Goal: Information Seeking & Learning: Learn about a topic

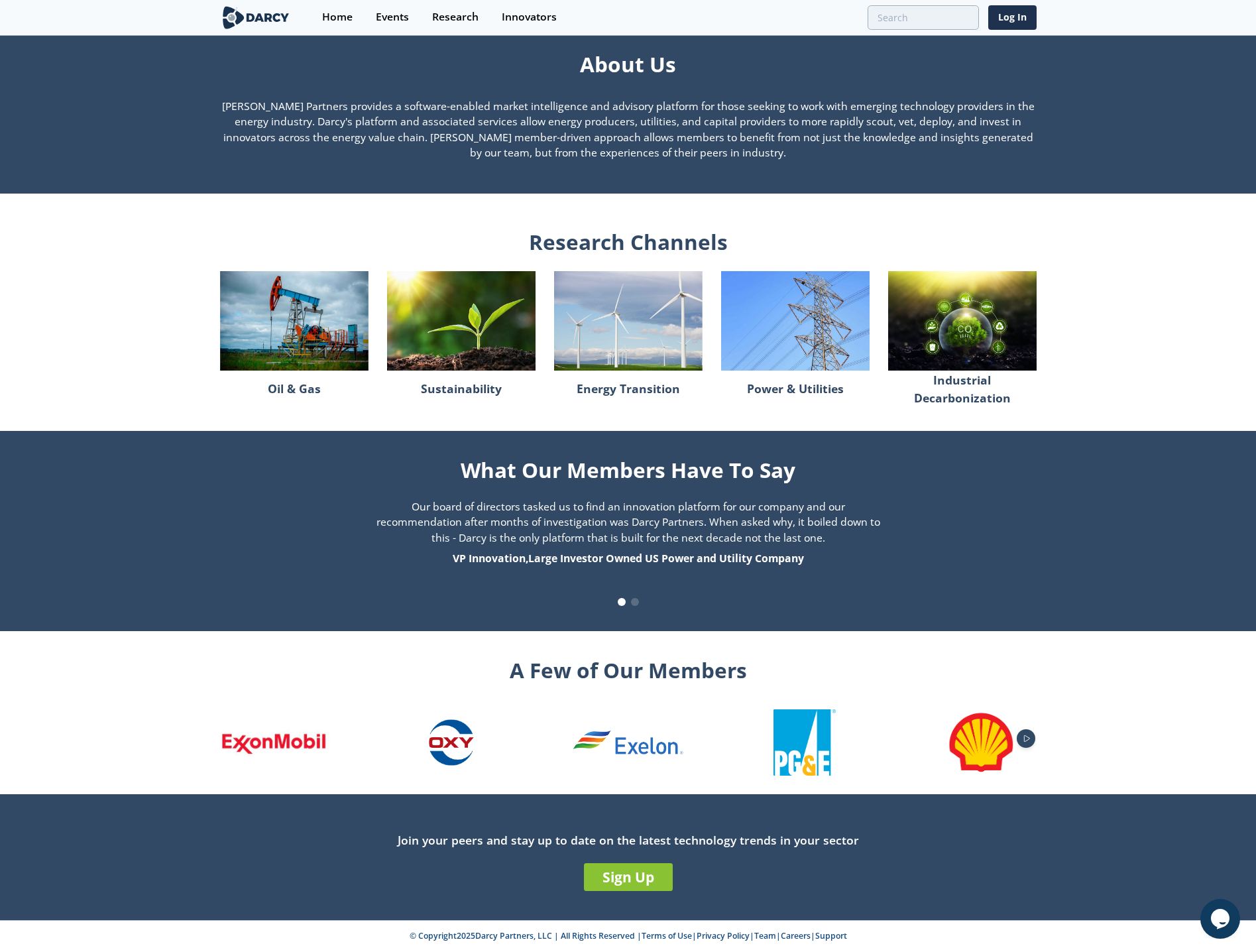
click at [1027, 738] on icon "Next slide" at bounding box center [1027, 738] width 16 height 8
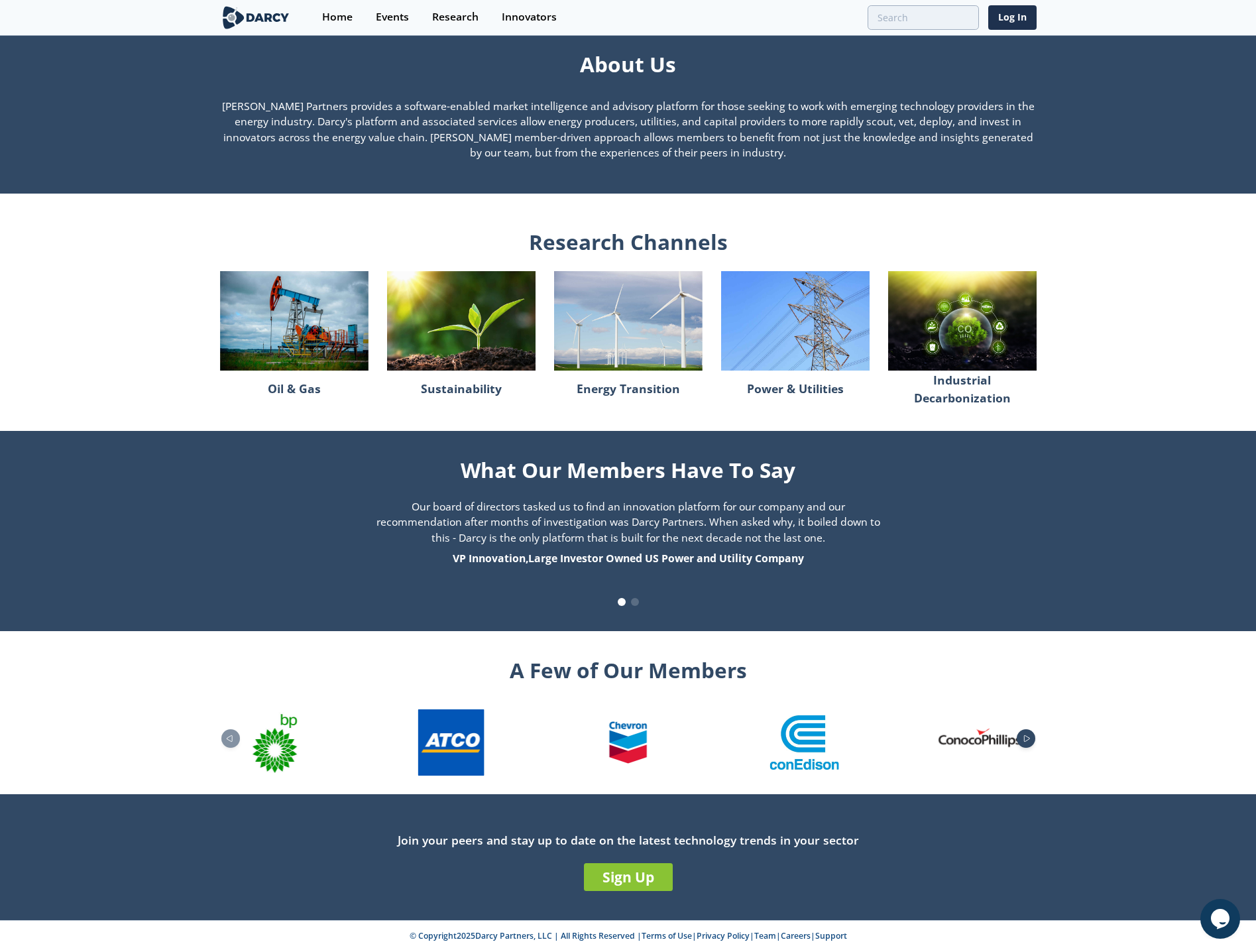
click at [1027, 738] on icon "Next slide" at bounding box center [1027, 738] width 16 height 8
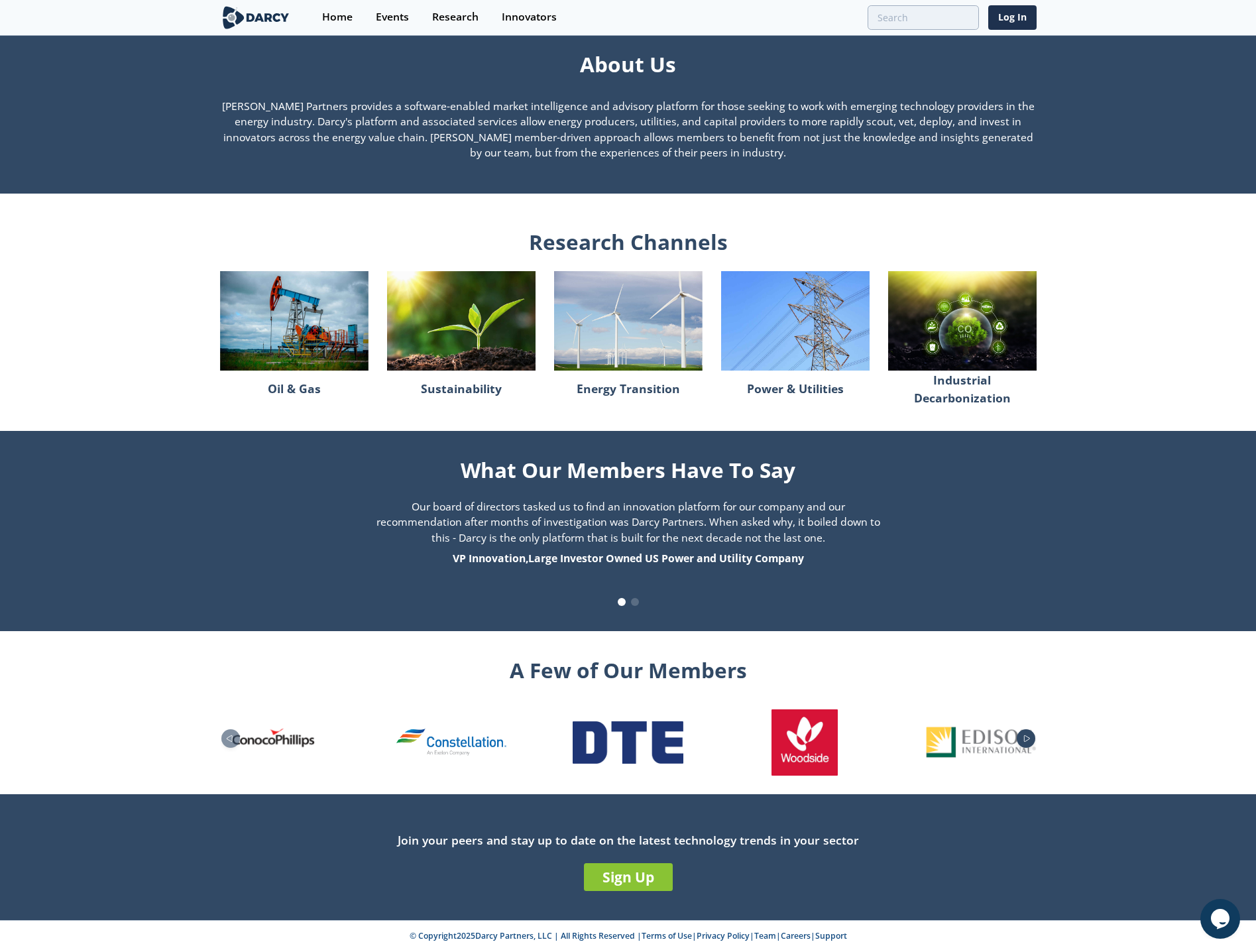
click at [1027, 738] on icon "Next slide" at bounding box center [1027, 738] width 16 height 8
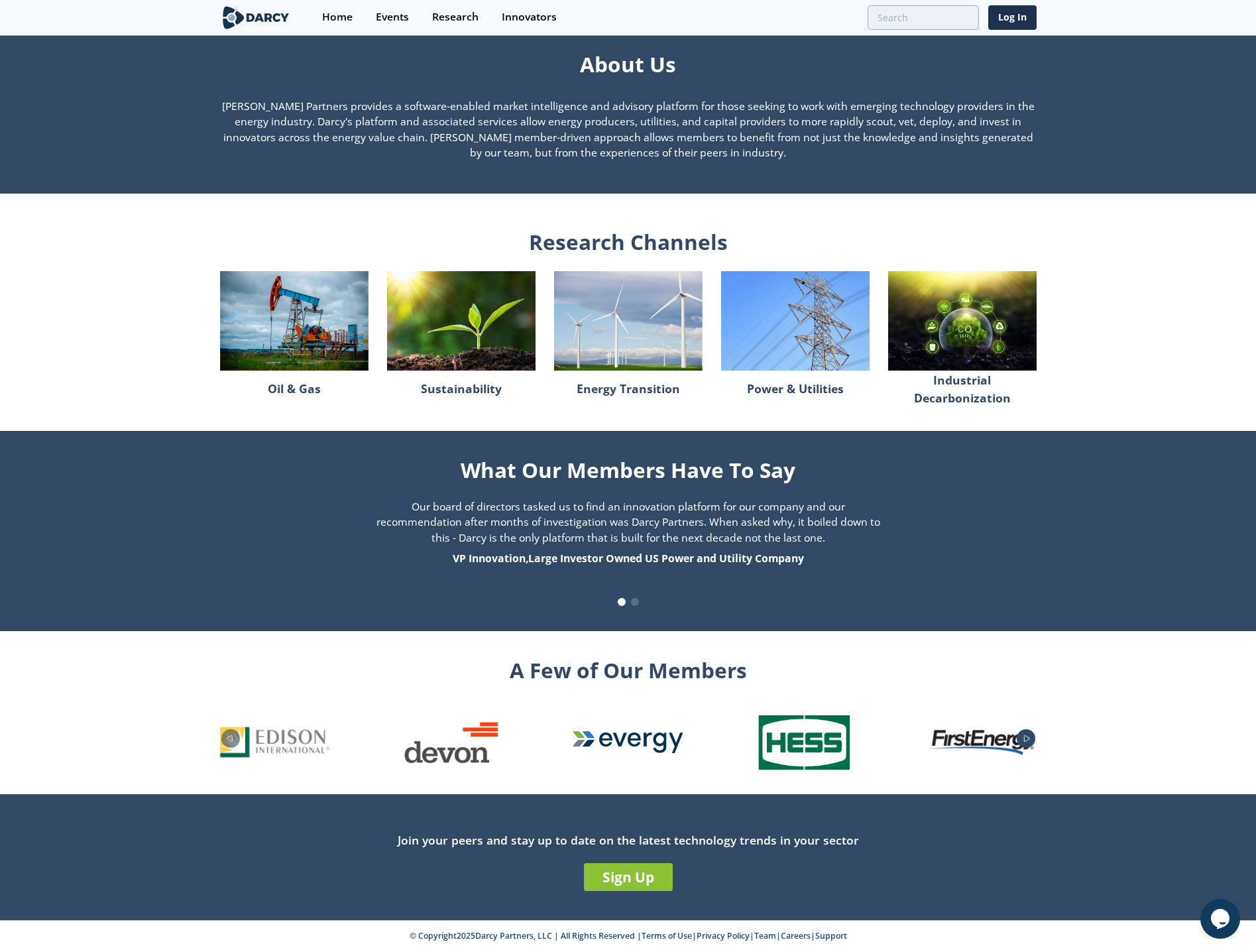
click at [1027, 738] on icon "Next slide" at bounding box center [1027, 738] width 16 height 8
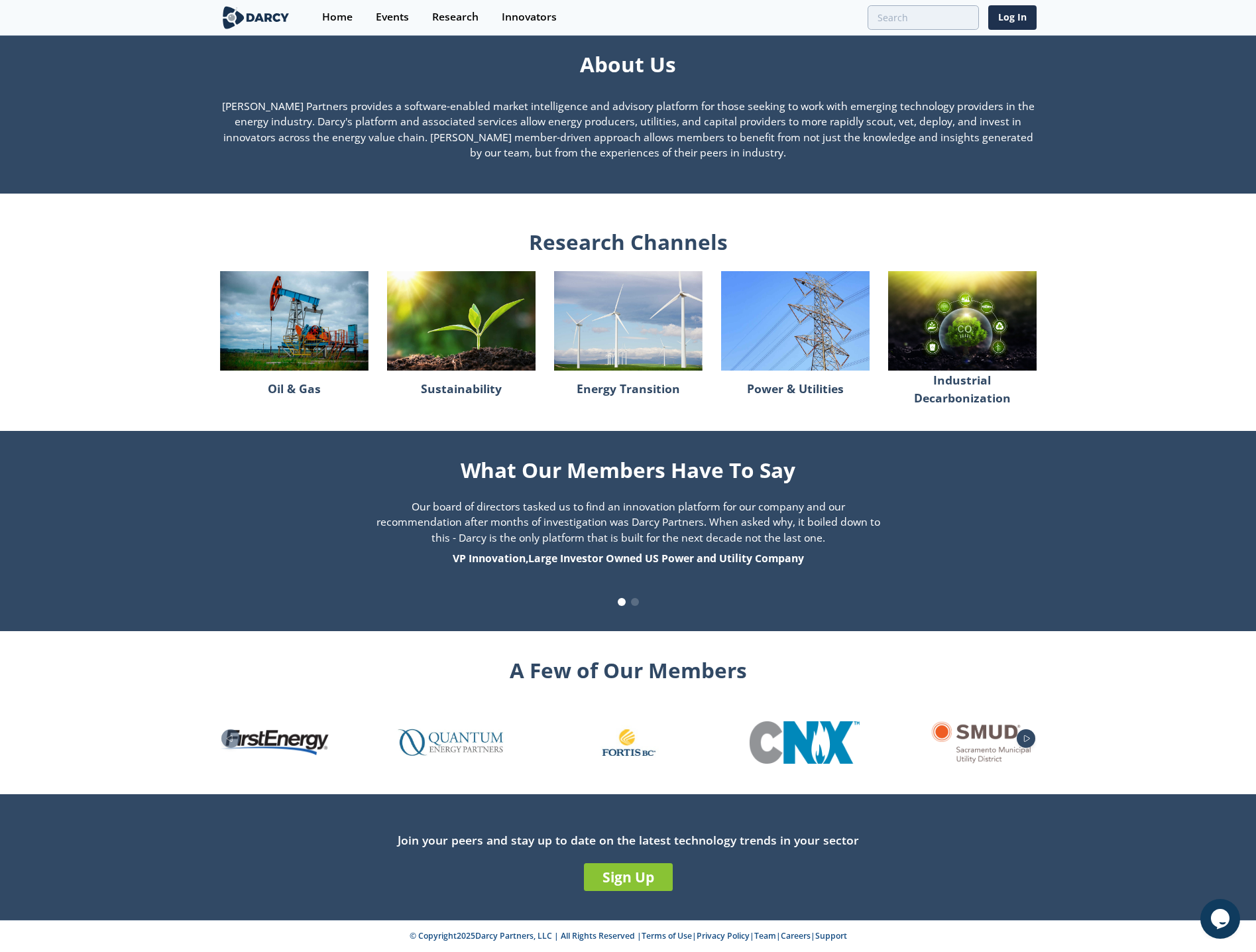
click at [1027, 738] on icon "Next slide" at bounding box center [1027, 738] width 16 height 8
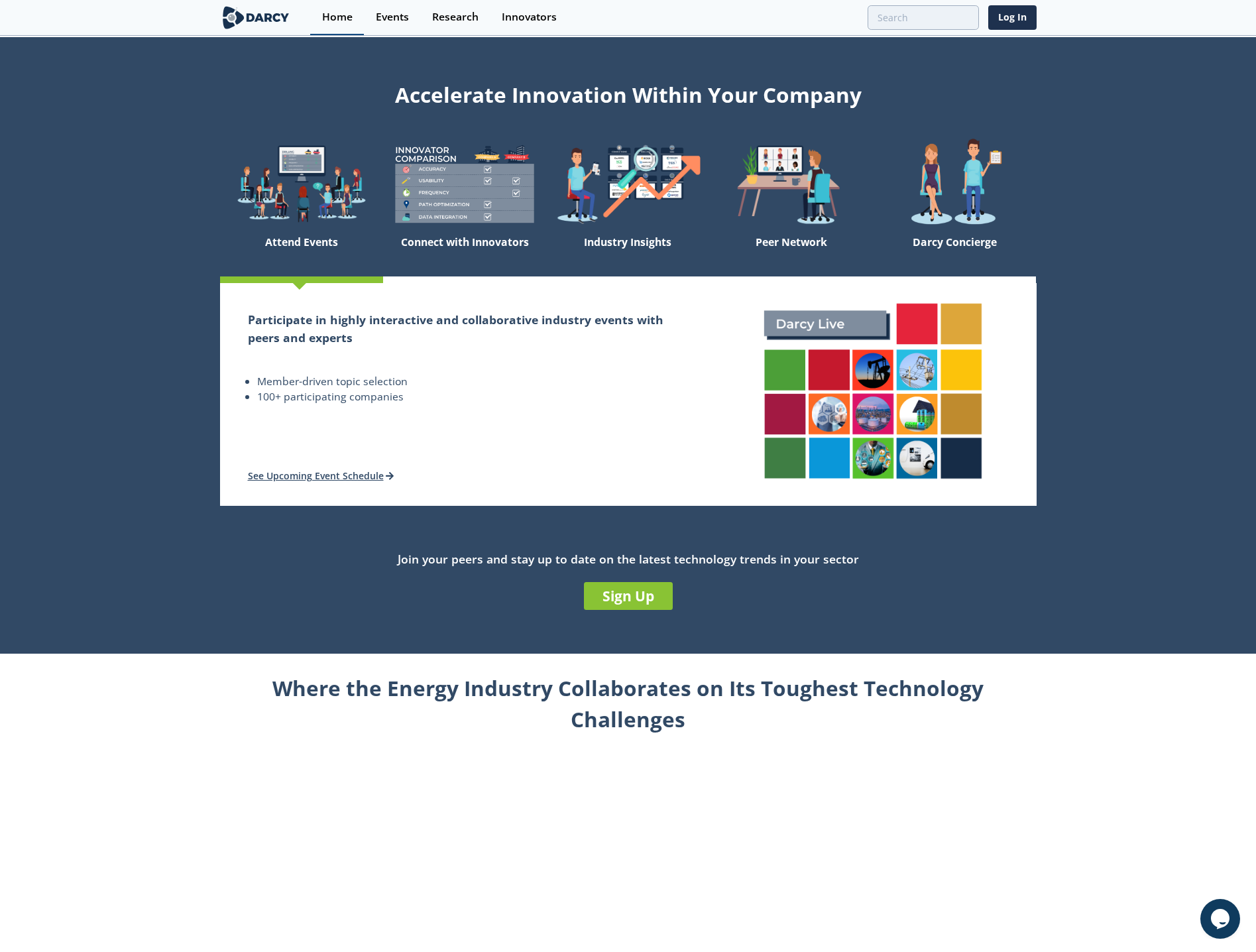
click at [347, 19] on div "Home" at bounding box center [337, 17] width 30 height 10
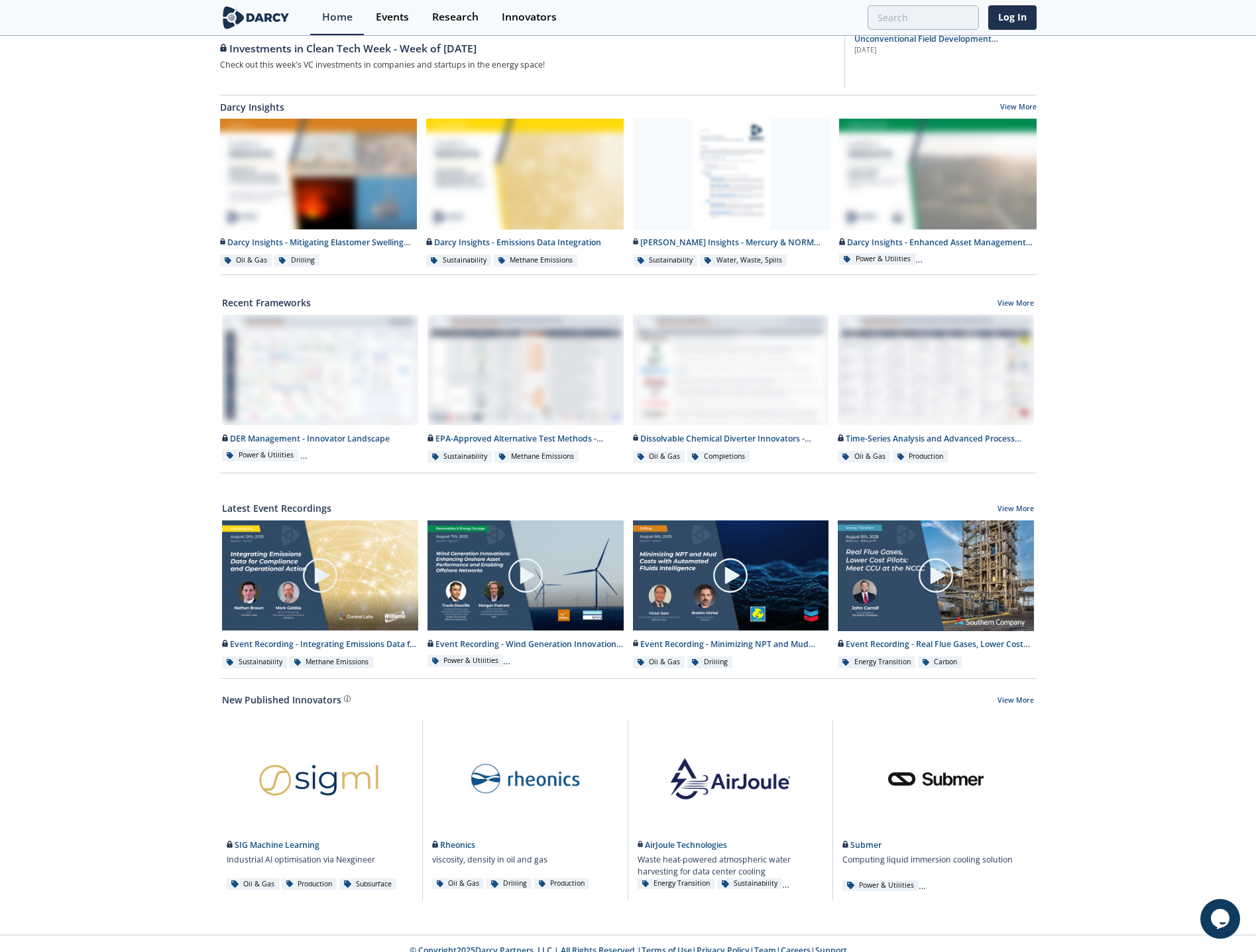
scroll to position [239, 0]
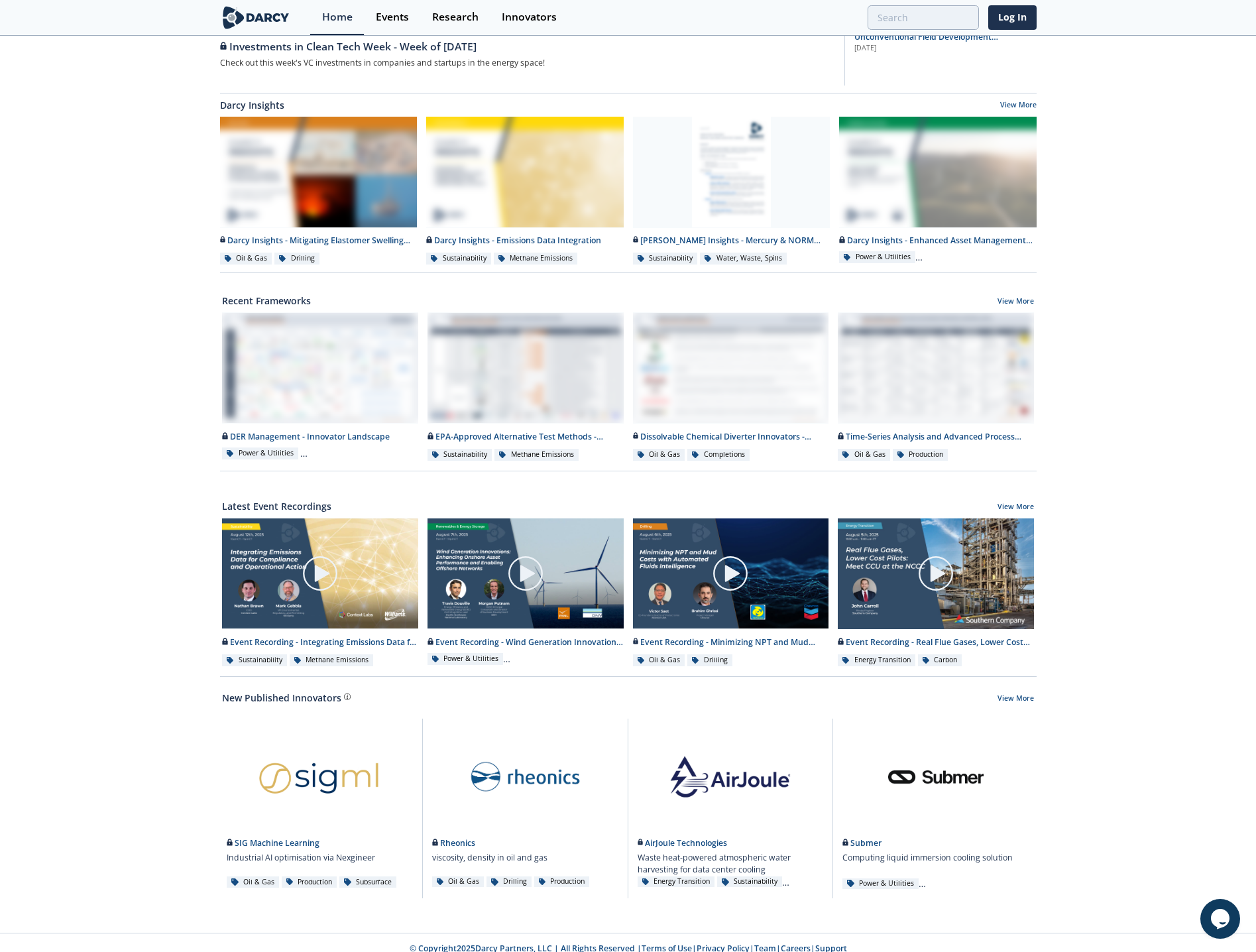
click at [767, 943] on link "Team" at bounding box center [765, 949] width 22 height 11
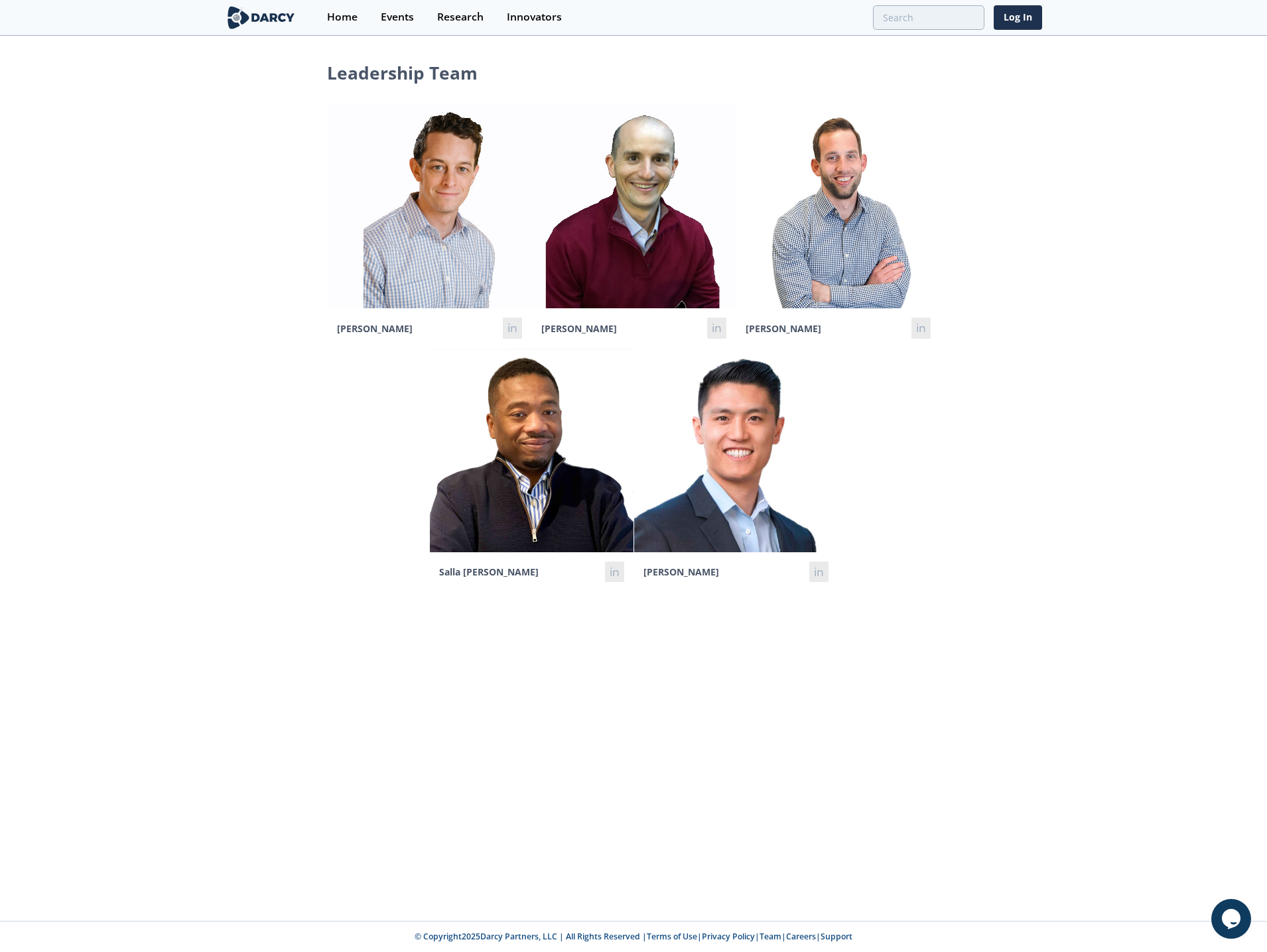
click at [1015, 418] on div "Leadership Team [PERSON_NAME] in [PERSON_NAME] in [PERSON_NAME] in Salla [PERSO…" at bounding box center [634, 326] width 1267 height 532
click at [534, 12] on div "Innovators" at bounding box center [535, 17] width 55 height 10
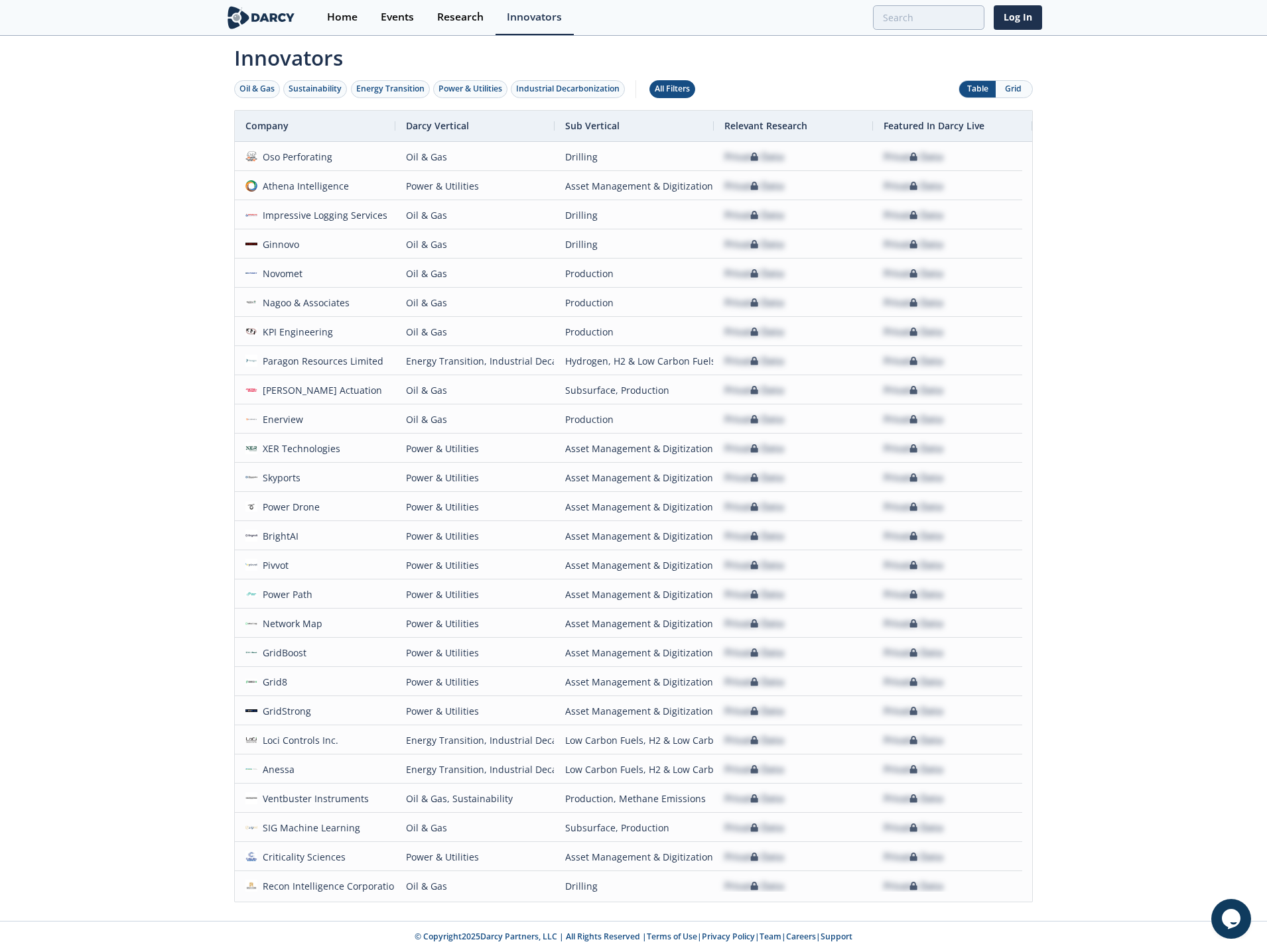
click at [660, 86] on div "All Filters" at bounding box center [672, 88] width 35 height 12
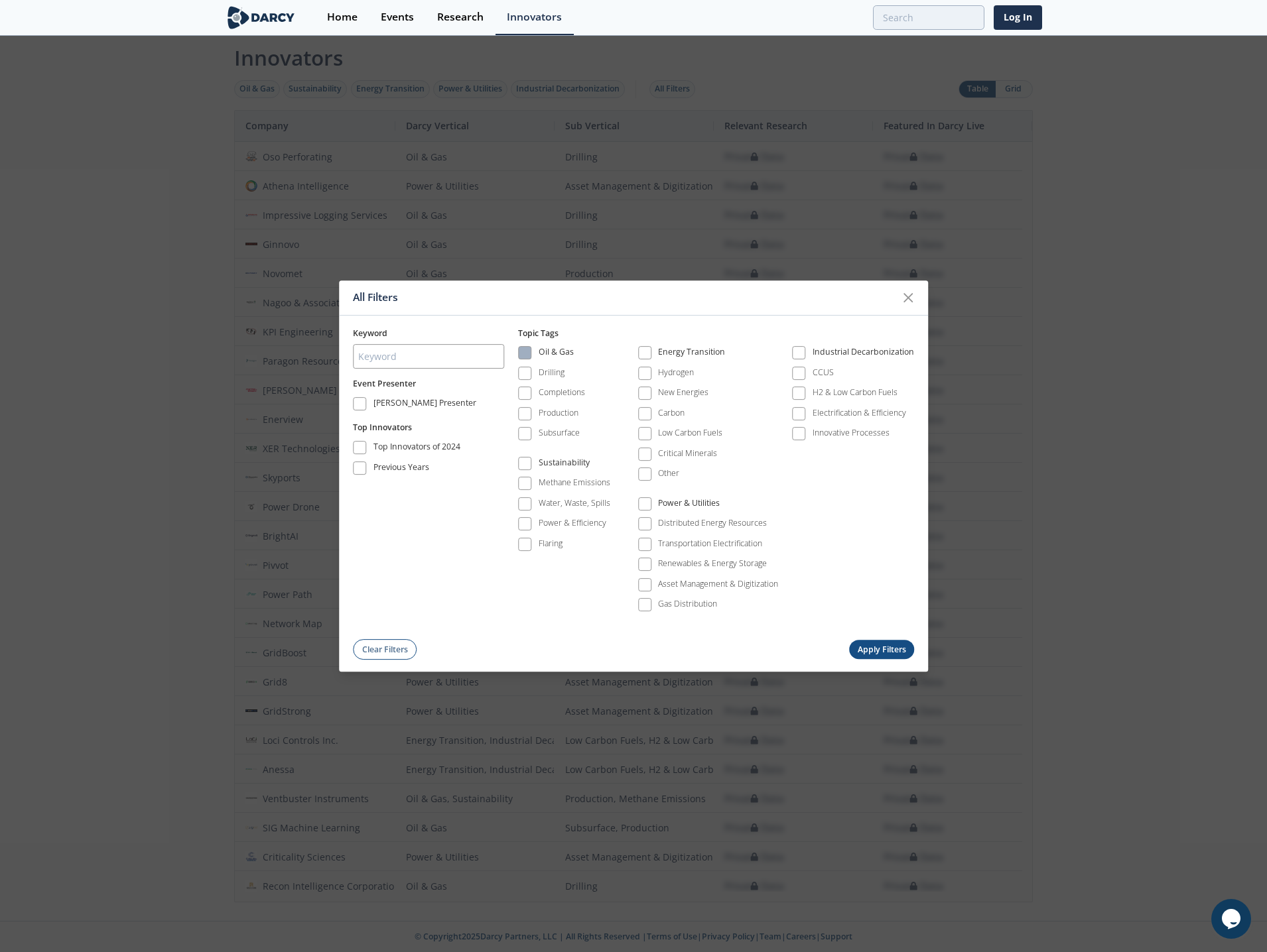
click at [525, 351] on span at bounding box center [524, 353] width 9 height 9
click at [891, 647] on button "Apply Filters" at bounding box center [881, 650] width 65 height 19
click at [869, 648] on button "Apply Filters" at bounding box center [881, 650] width 65 height 19
click at [1174, 554] on div "All Filters Keyword Event Presenter [PERSON_NAME] Presenter Top Innovators Top …" at bounding box center [634, 476] width 1267 height 952
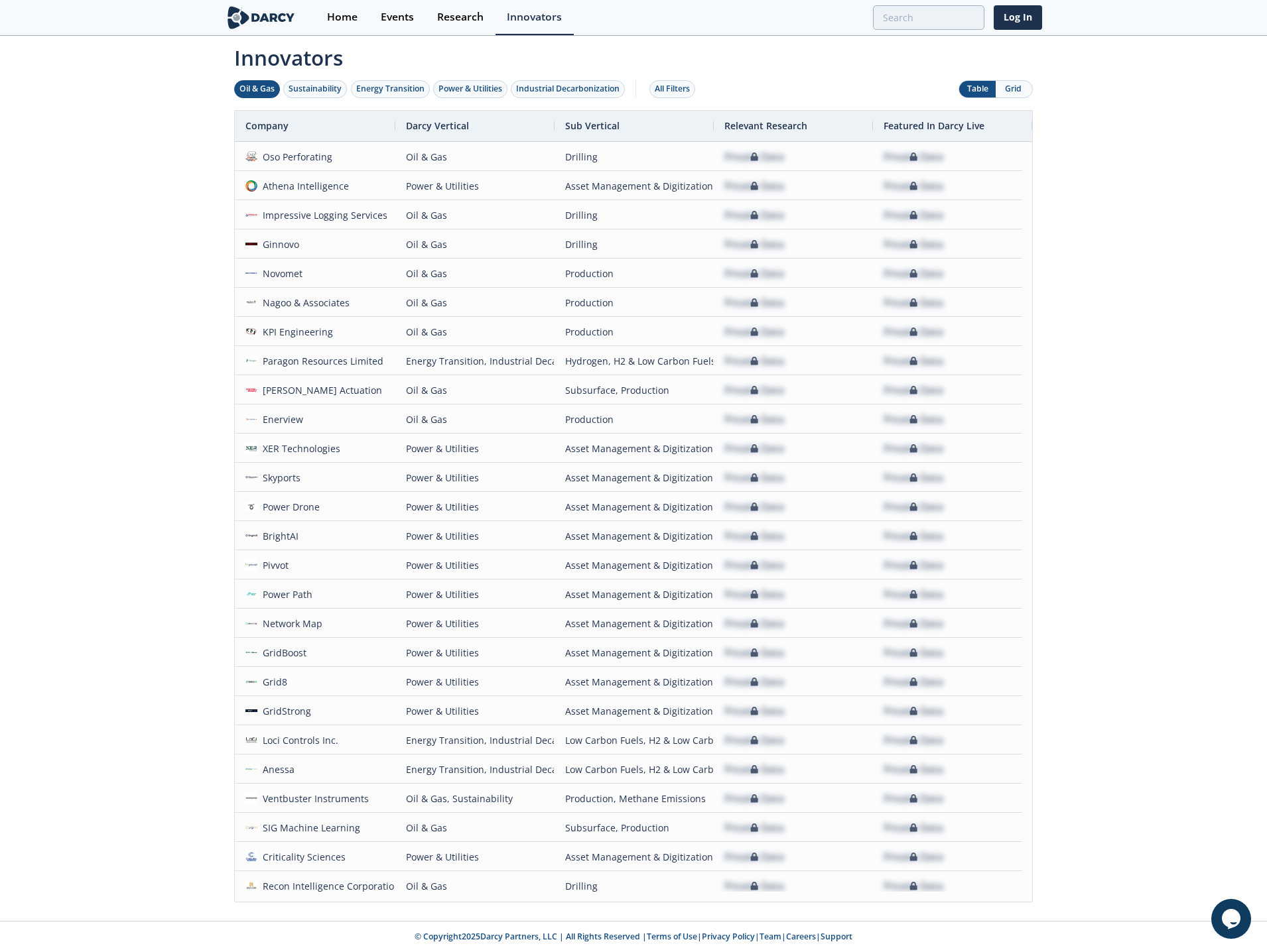
click at [262, 88] on div "Oil & Gas" at bounding box center [257, 88] width 35 height 12
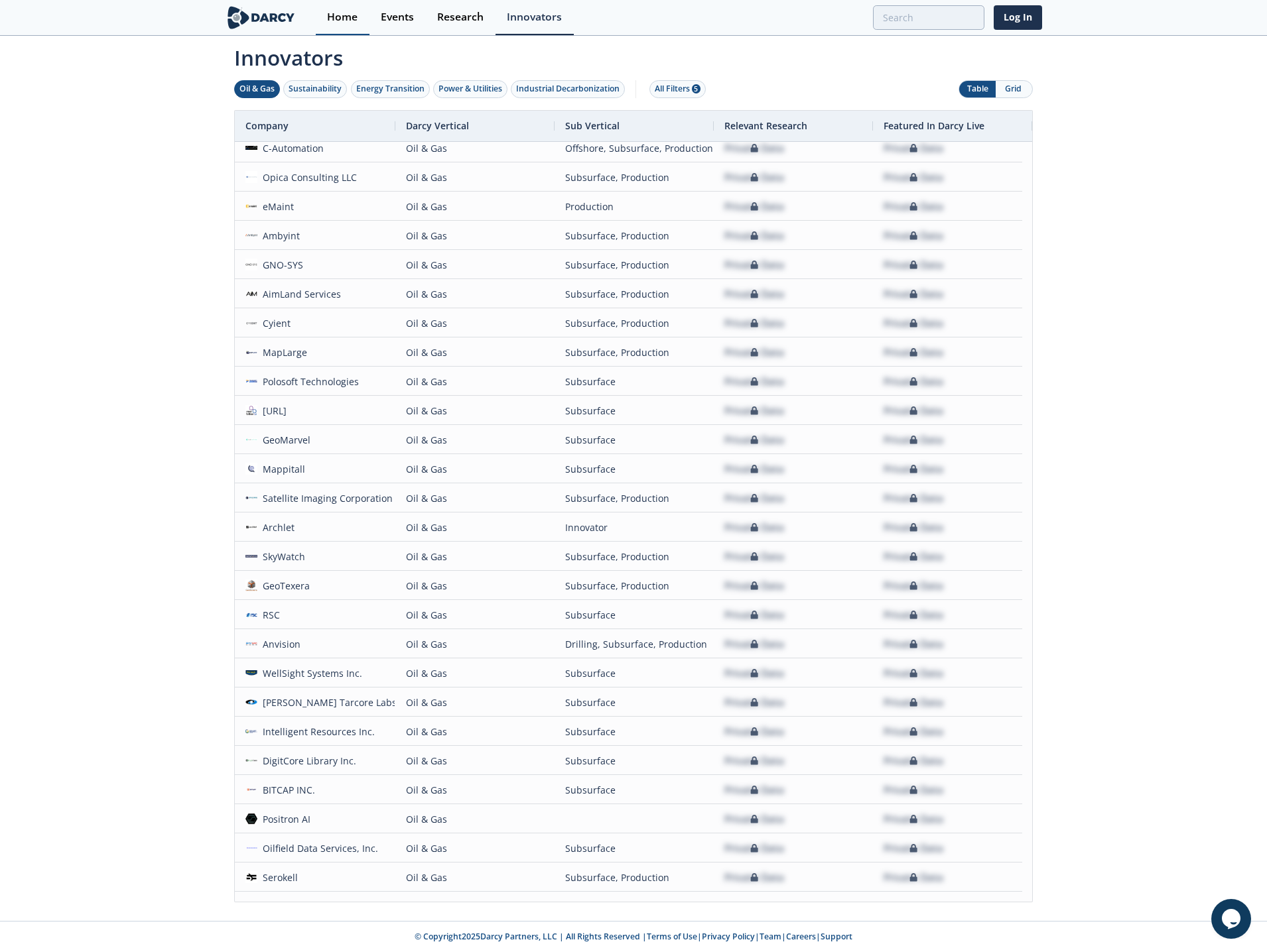
click at [343, 14] on div "Home" at bounding box center [342, 17] width 30 height 10
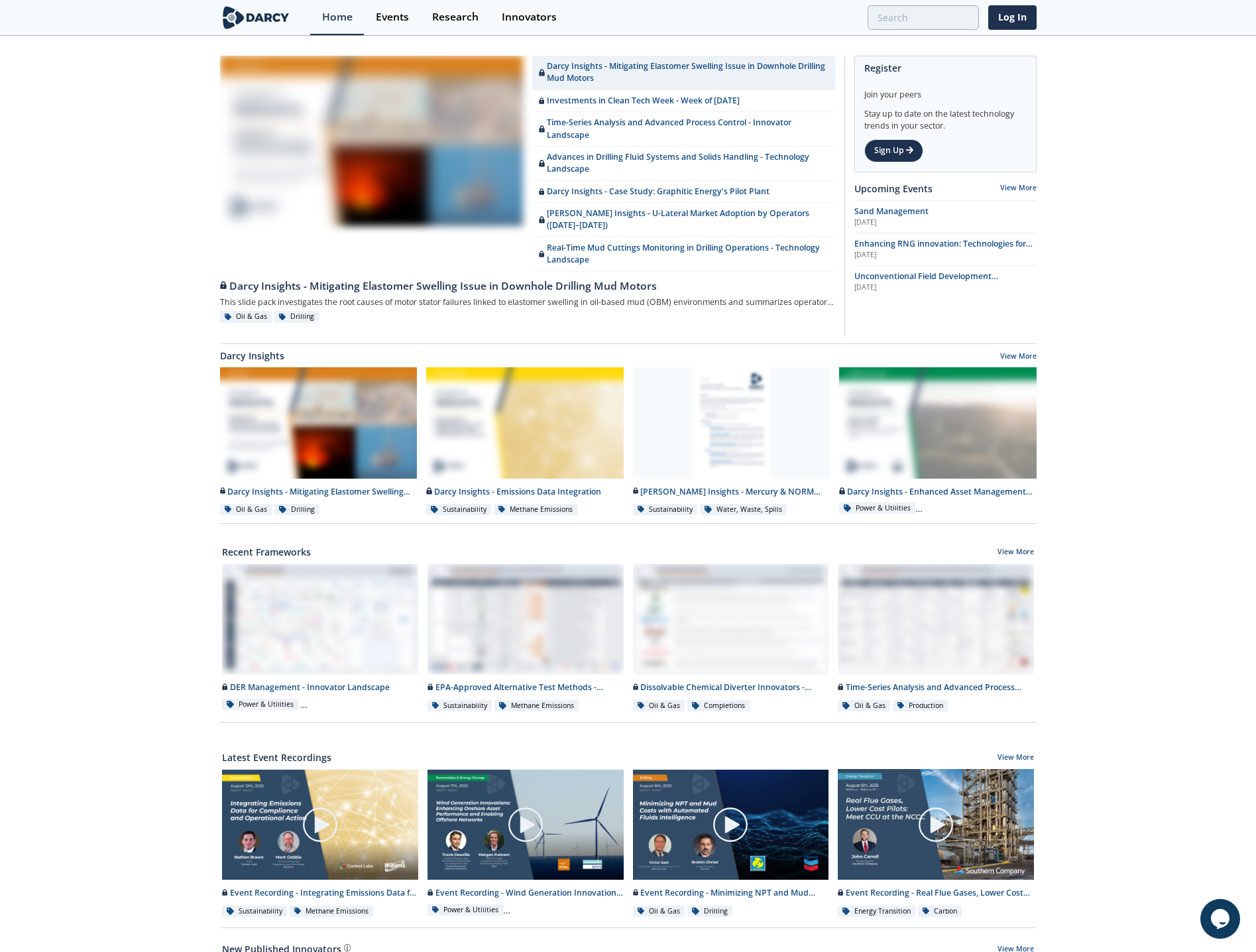
click at [280, 15] on img at bounding box center [256, 18] width 73 height 24
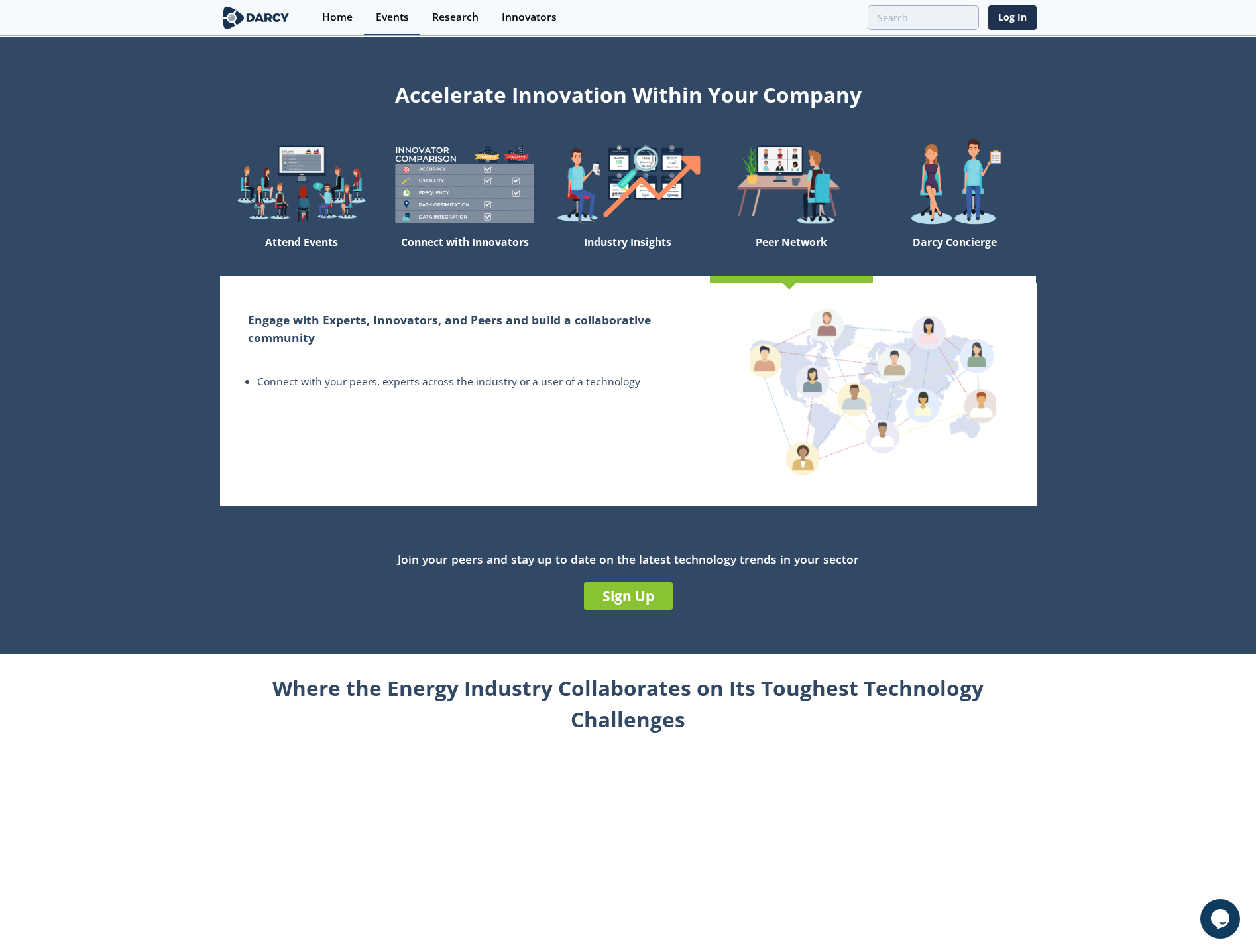
click at [396, 17] on div "Events" at bounding box center [393, 17] width 33 height 10
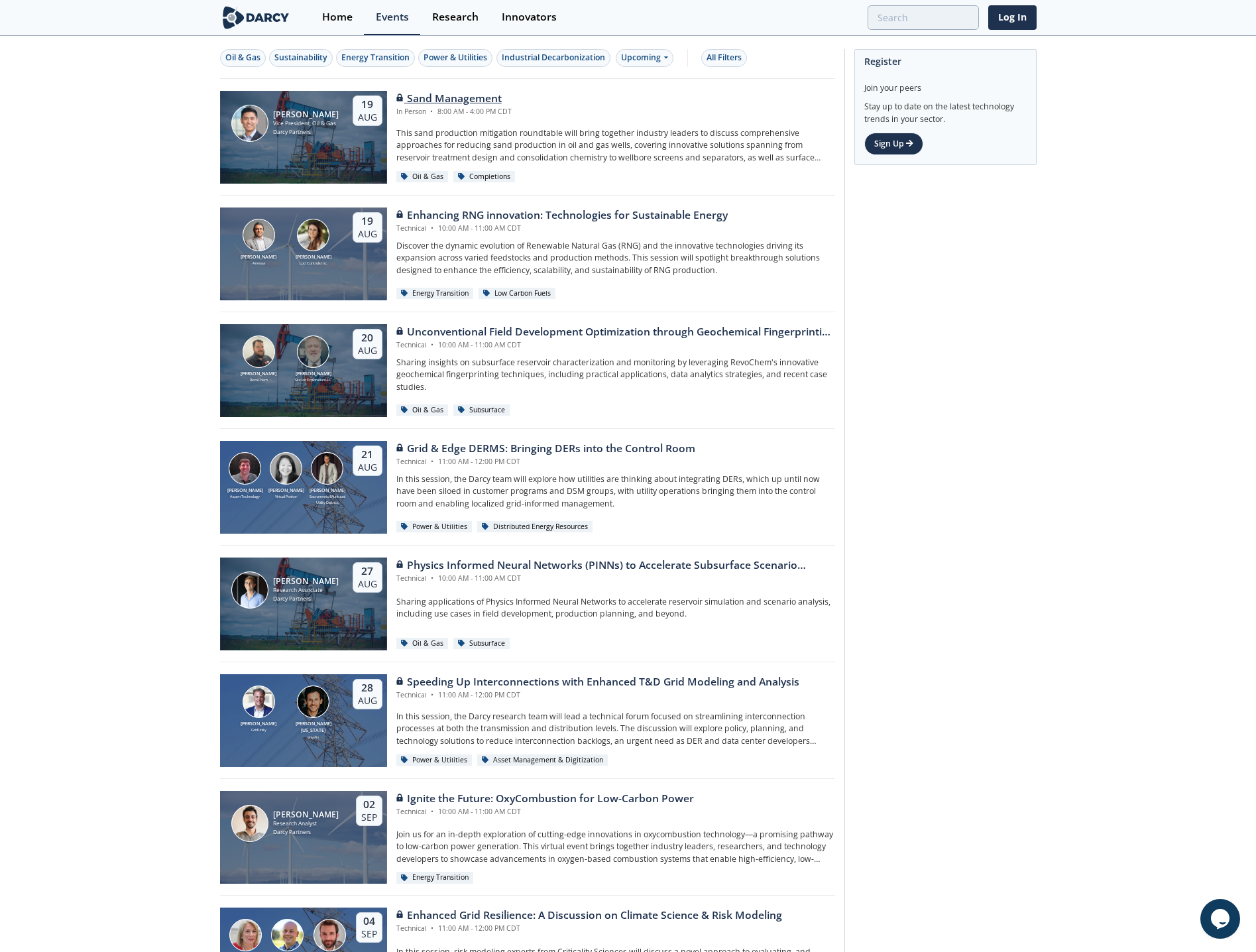
click at [437, 97] on div "Sand Management" at bounding box center [453, 98] width 115 height 16
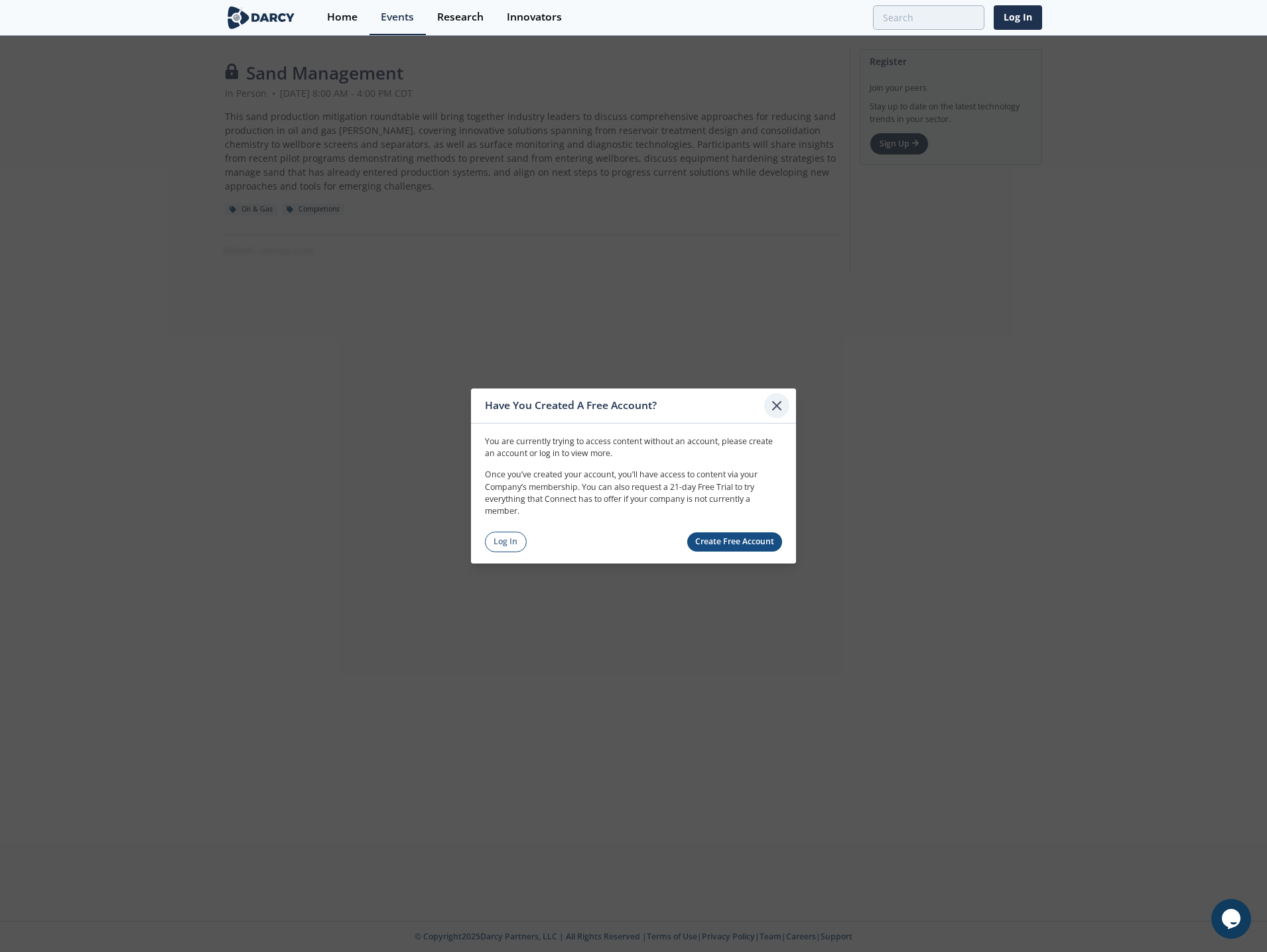
click at [778, 403] on icon at bounding box center [776, 405] width 16 height 16
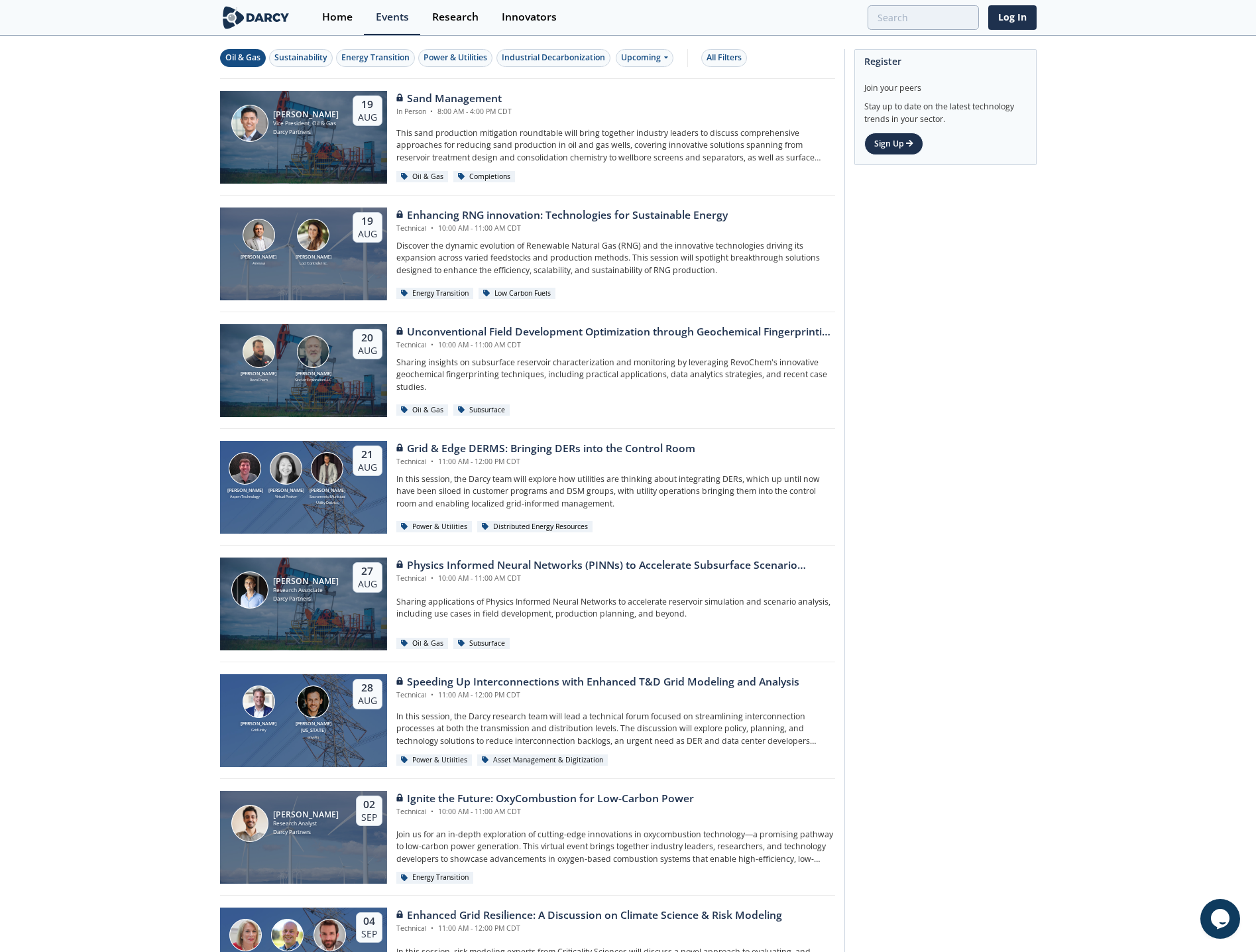
click at [256, 58] on div "Oil & Gas" at bounding box center [243, 57] width 35 height 12
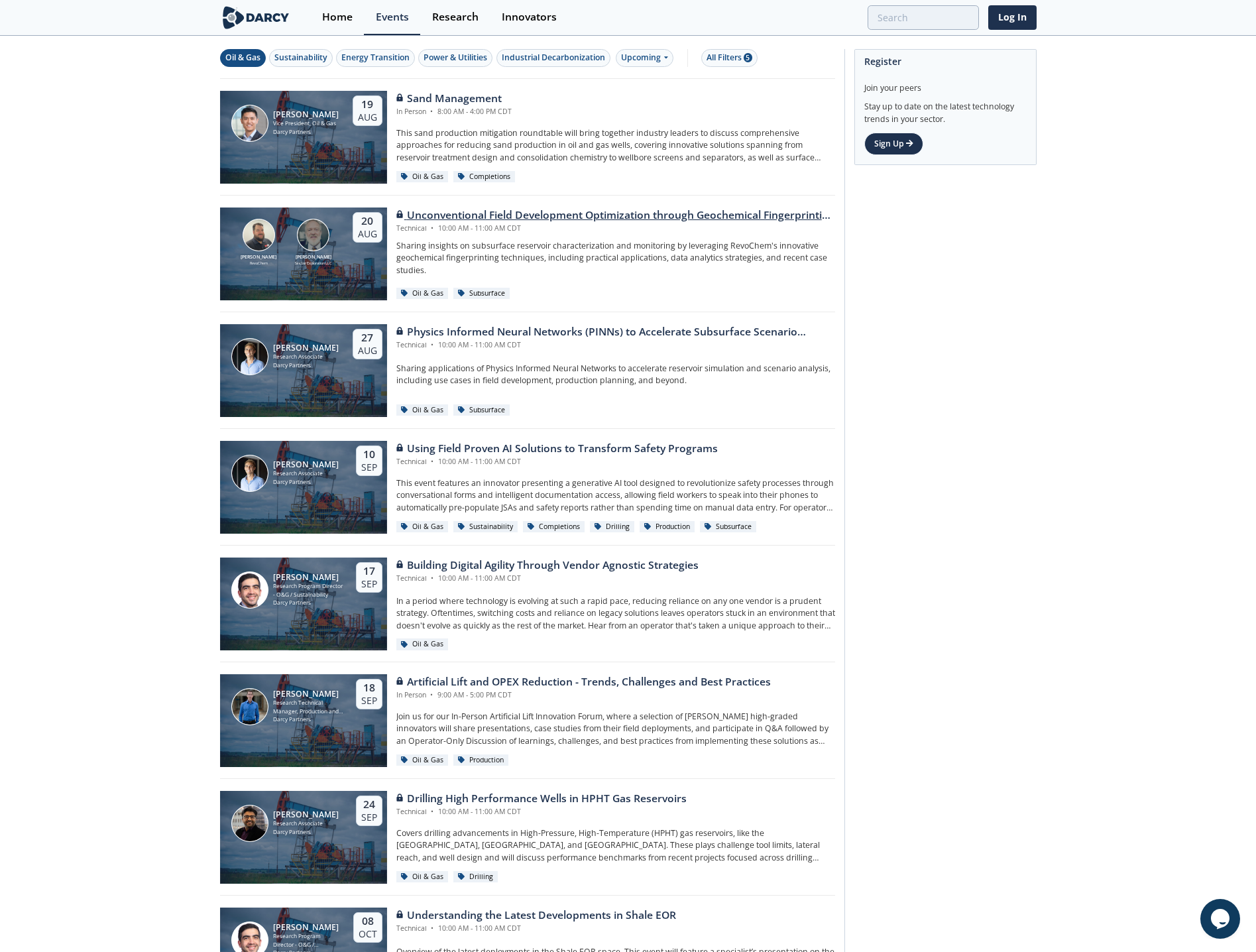
click at [583, 209] on div "Unconventional Field Development Optimization through Geochemical Fingerprintin…" at bounding box center [615, 215] width 439 height 16
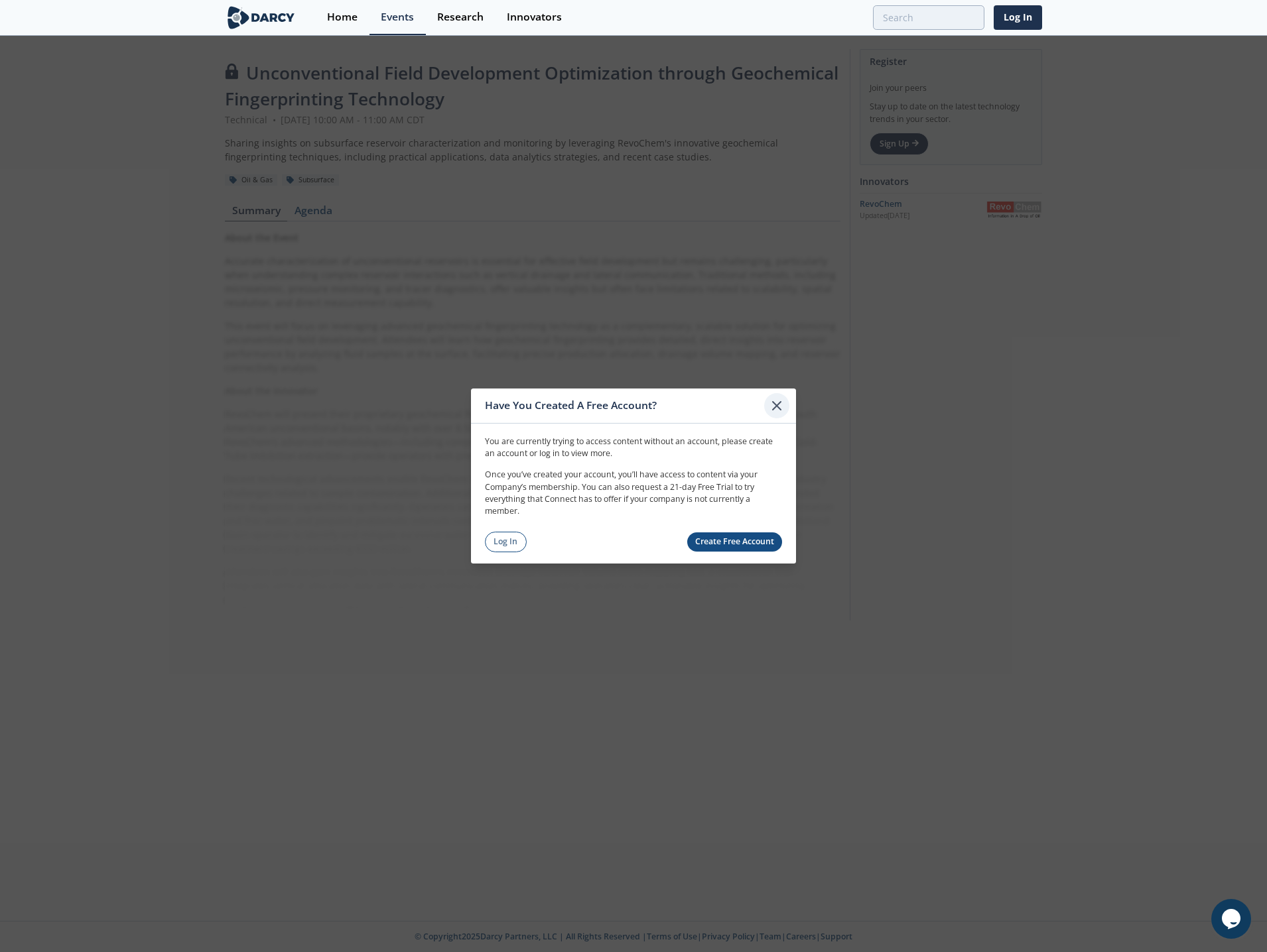
click at [777, 406] on icon at bounding box center [776, 405] width 16 height 16
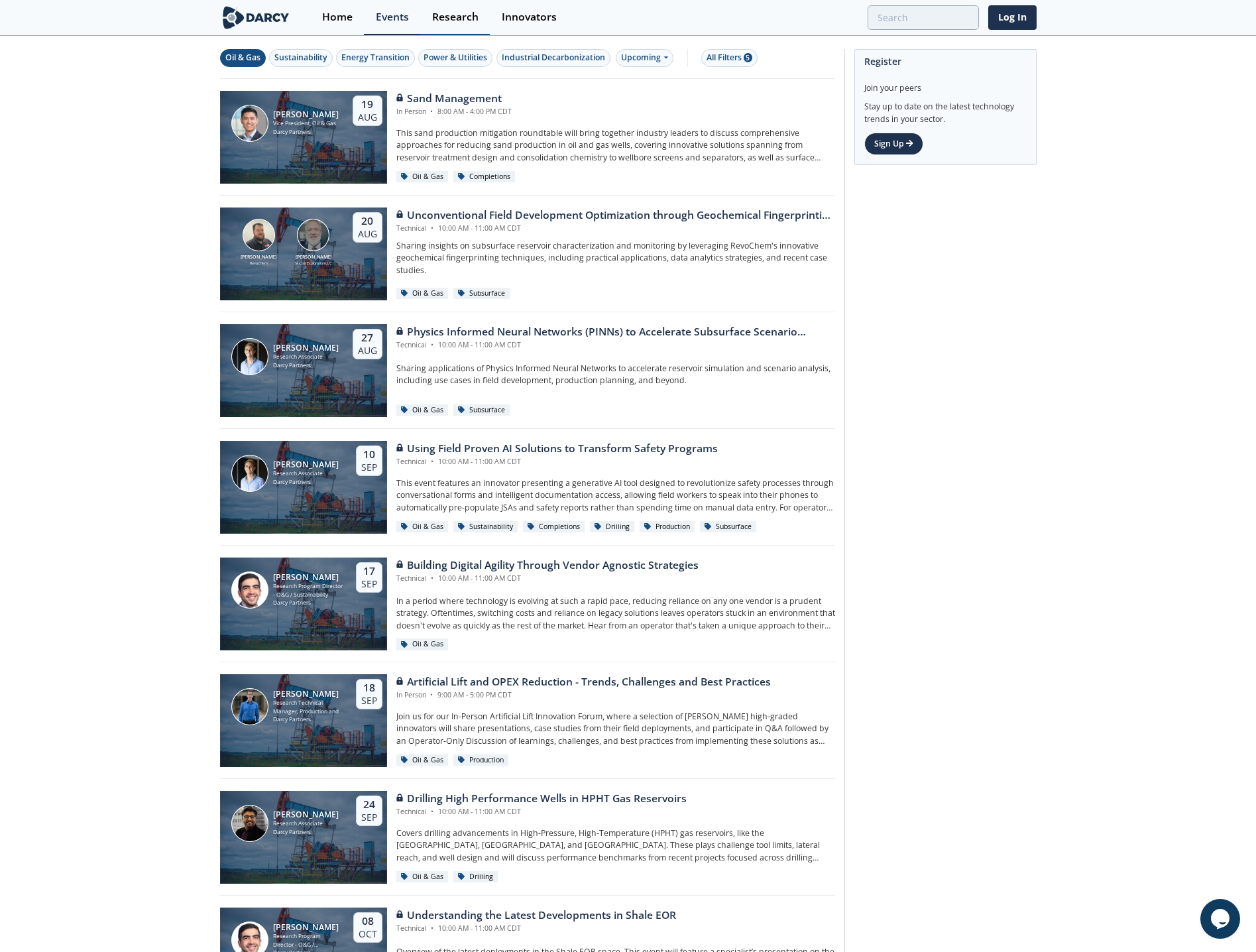
click at [444, 17] on div "Research" at bounding box center [455, 17] width 46 height 10
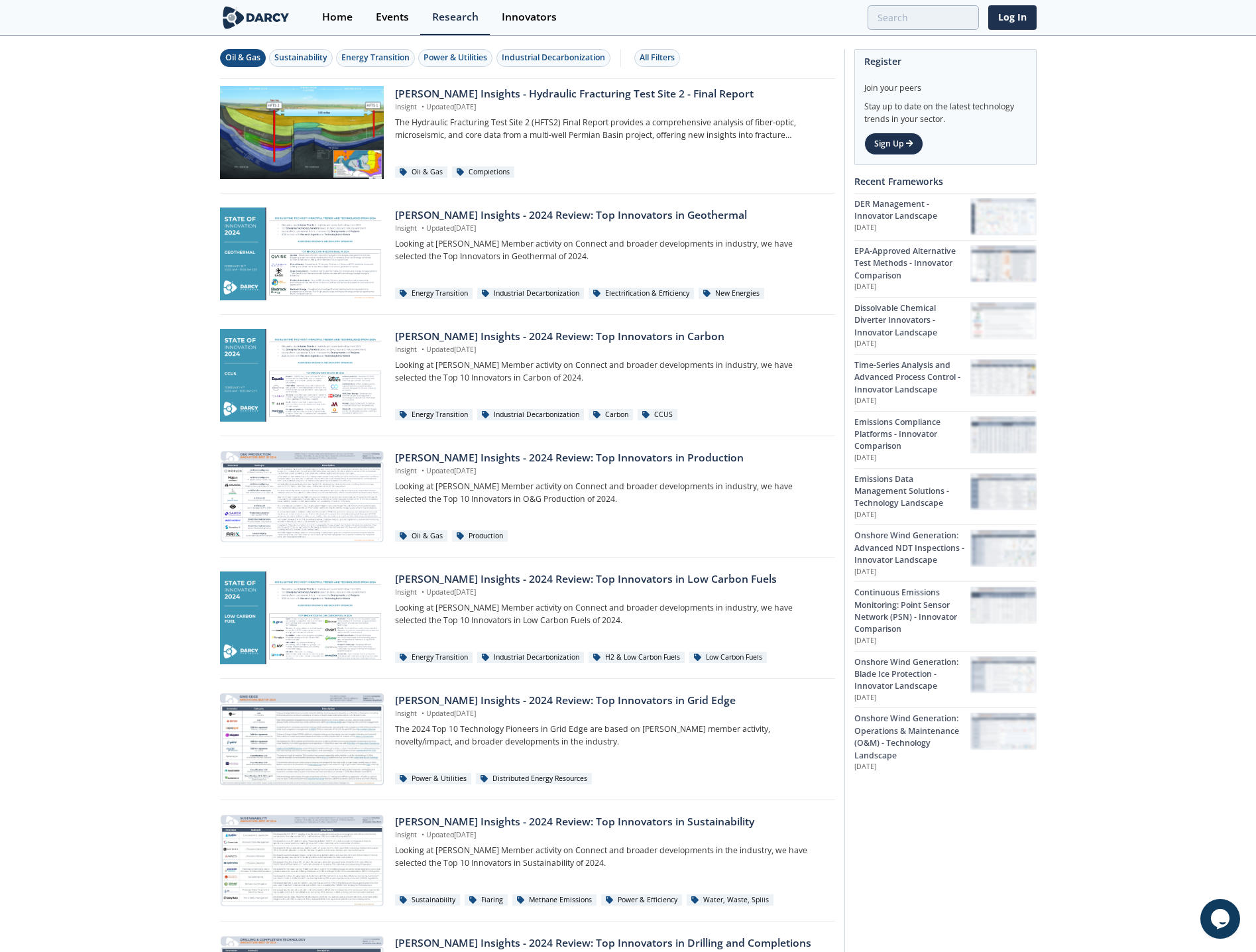
click at [254, 54] on div "Oil & Gas" at bounding box center [243, 57] width 35 height 12
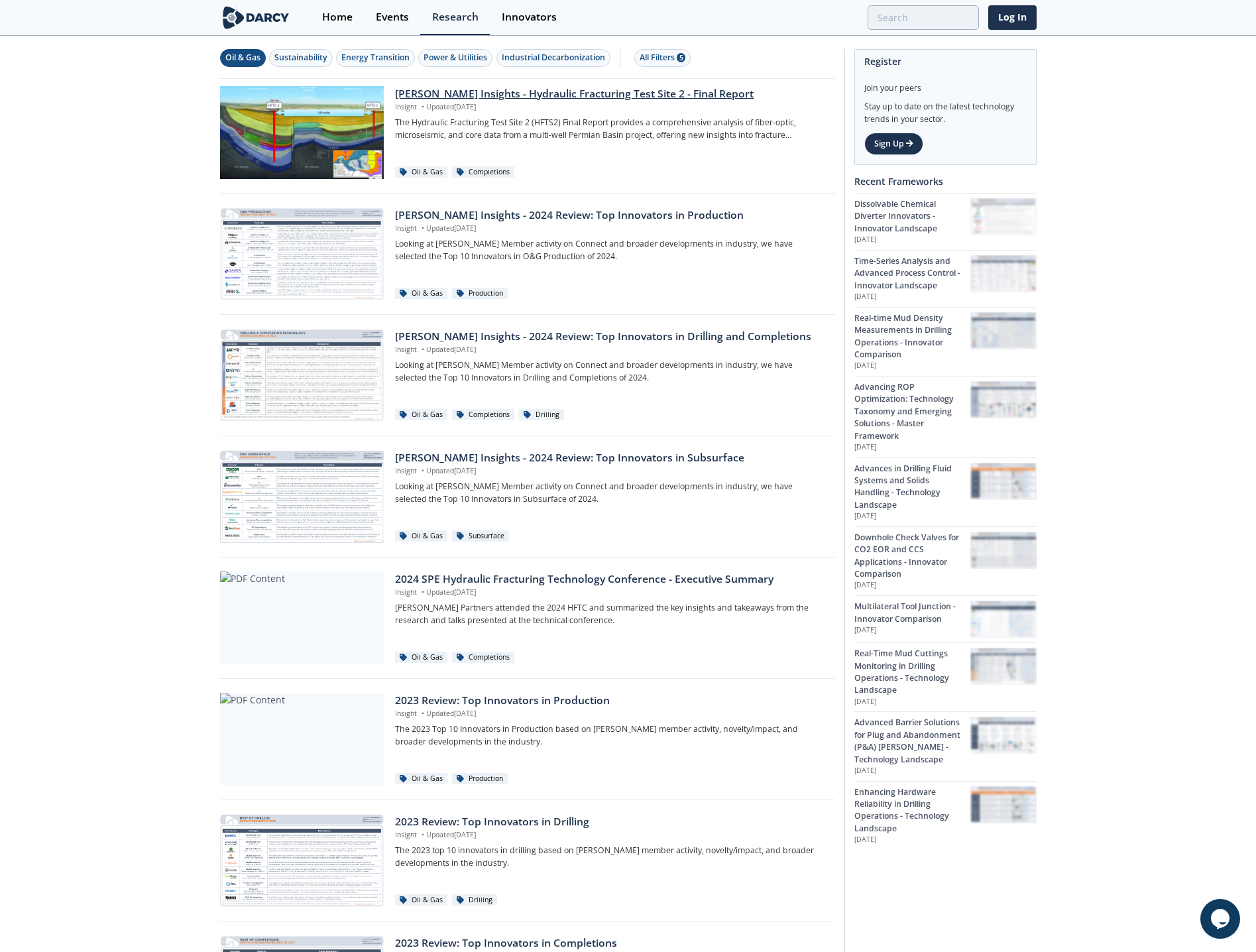
click at [589, 93] on div "[PERSON_NAME] Insights - Hydraulic Fracturing Test Site 2 - Final Report" at bounding box center [610, 94] width 430 height 16
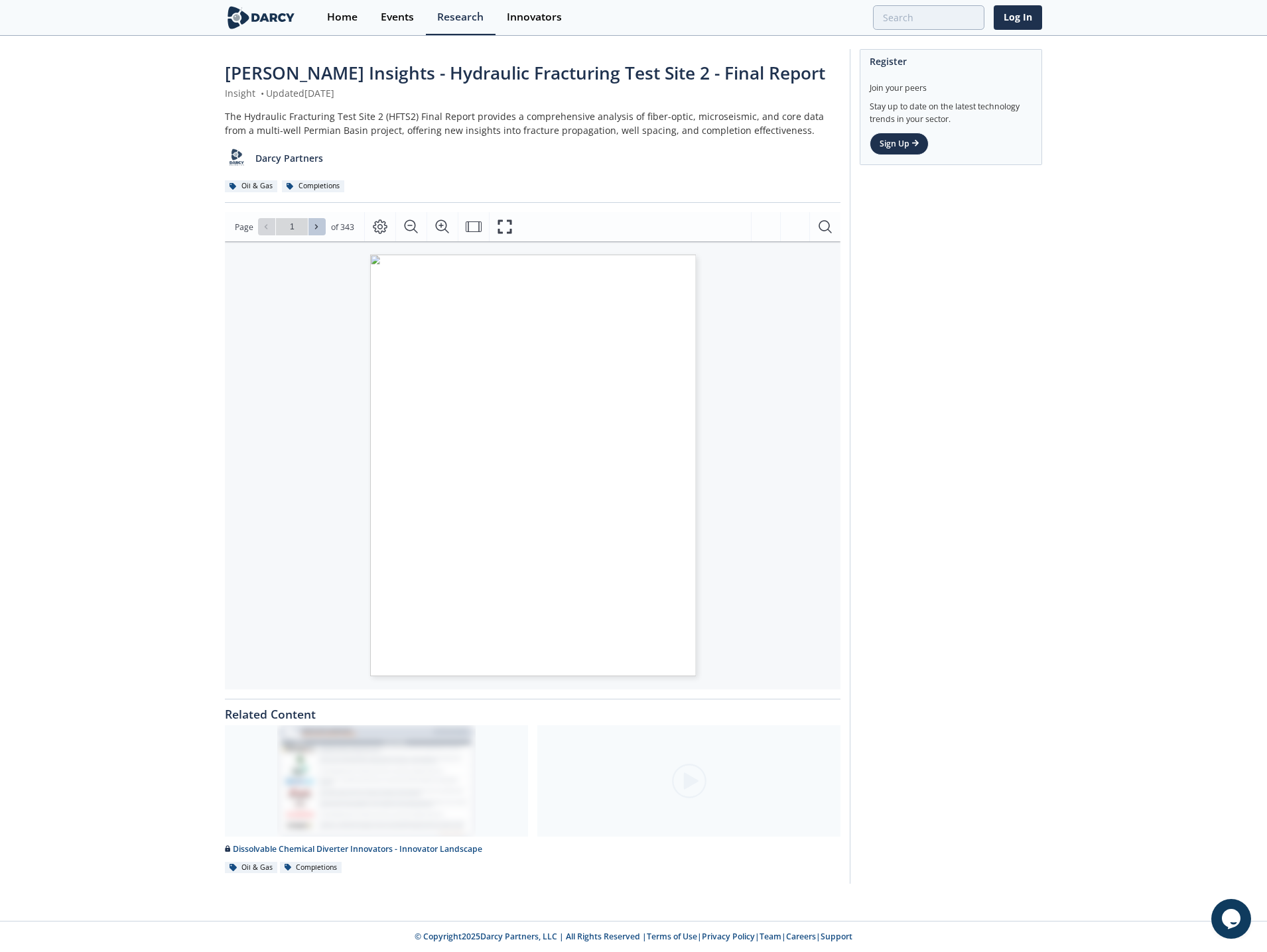
click at [315, 229] on icon at bounding box center [317, 227] width 8 height 8
type input "2"
click at [315, 229] on icon at bounding box center [317, 227] width 8 height 8
type input "3"
click at [268, 230] on icon at bounding box center [266, 227] width 8 height 8
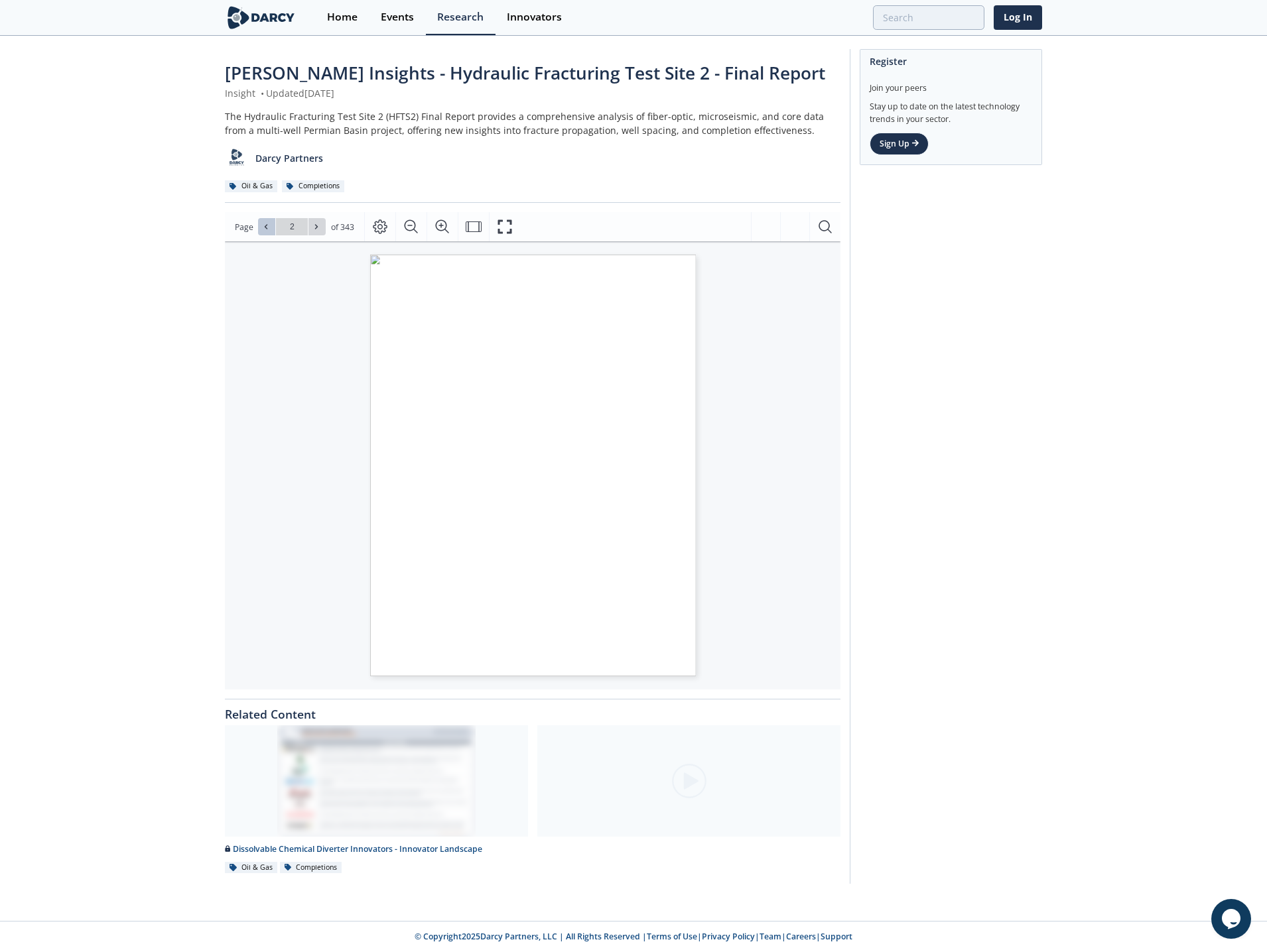
click at [268, 230] on icon at bounding box center [266, 227] width 8 height 8
click at [316, 229] on icon at bounding box center [317, 227] width 8 height 8
type input "4"
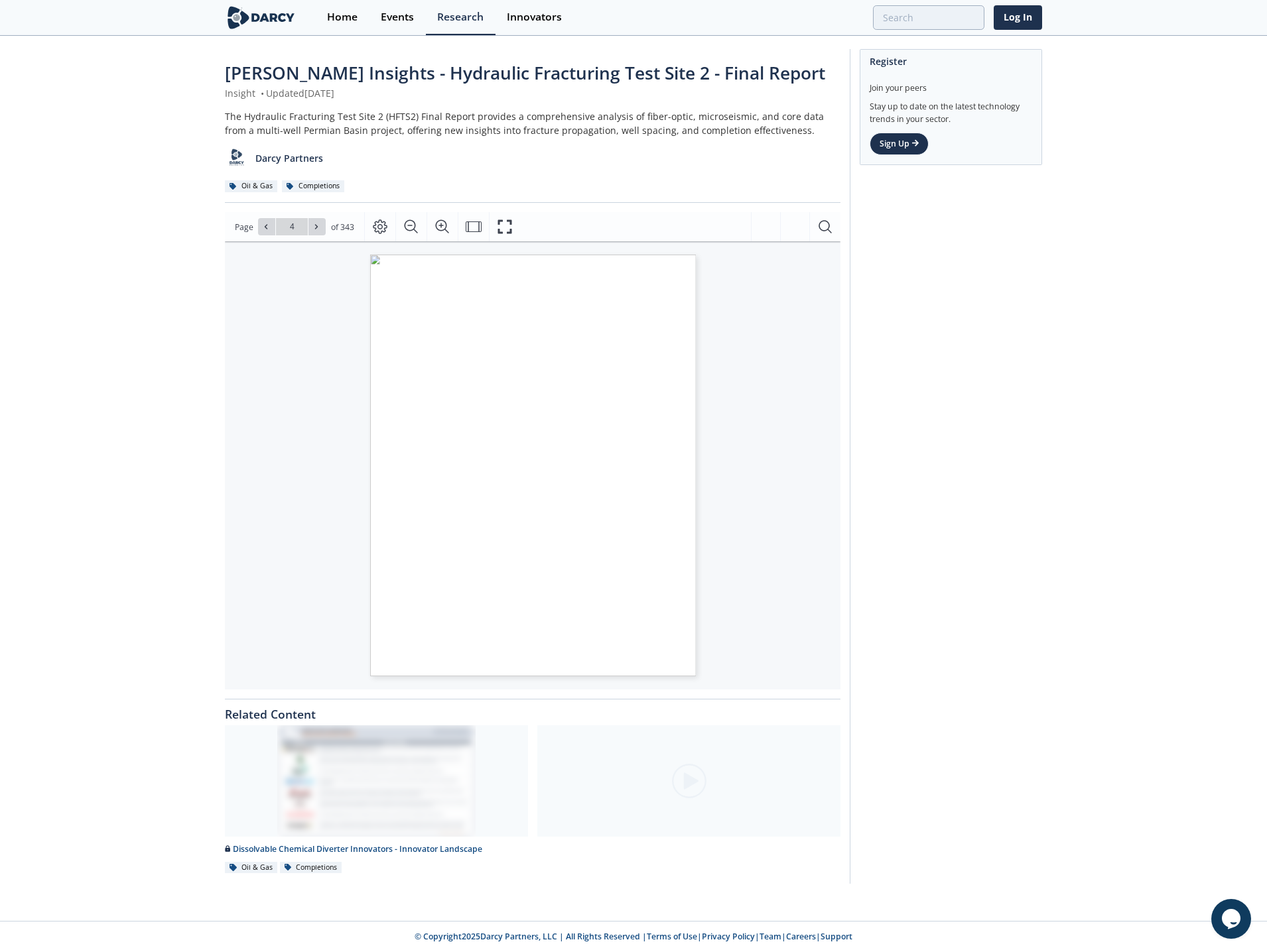
click at [316, 229] on icon at bounding box center [317, 227] width 8 height 8
type input "5"
click at [316, 229] on icon at bounding box center [317, 227] width 8 height 8
type input "6"
click at [316, 229] on icon at bounding box center [317, 227] width 8 height 8
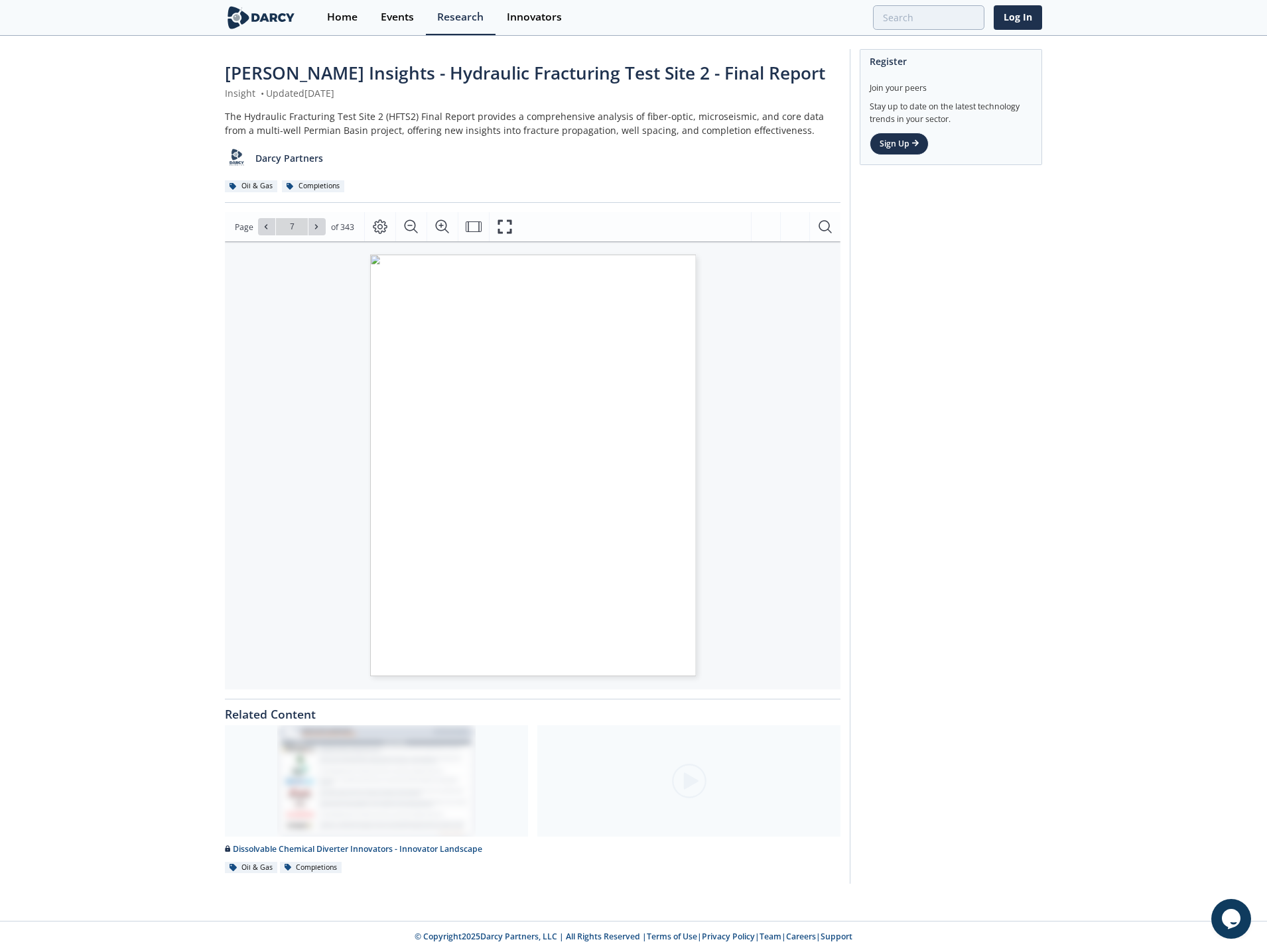
click at [316, 229] on icon at bounding box center [317, 227] width 8 height 8
click at [314, 228] on icon at bounding box center [317, 227] width 8 height 8
type input "9"
click at [315, 228] on icon at bounding box center [317, 227] width 8 height 8
click at [316, 228] on icon at bounding box center [317, 227] width 8 height 8
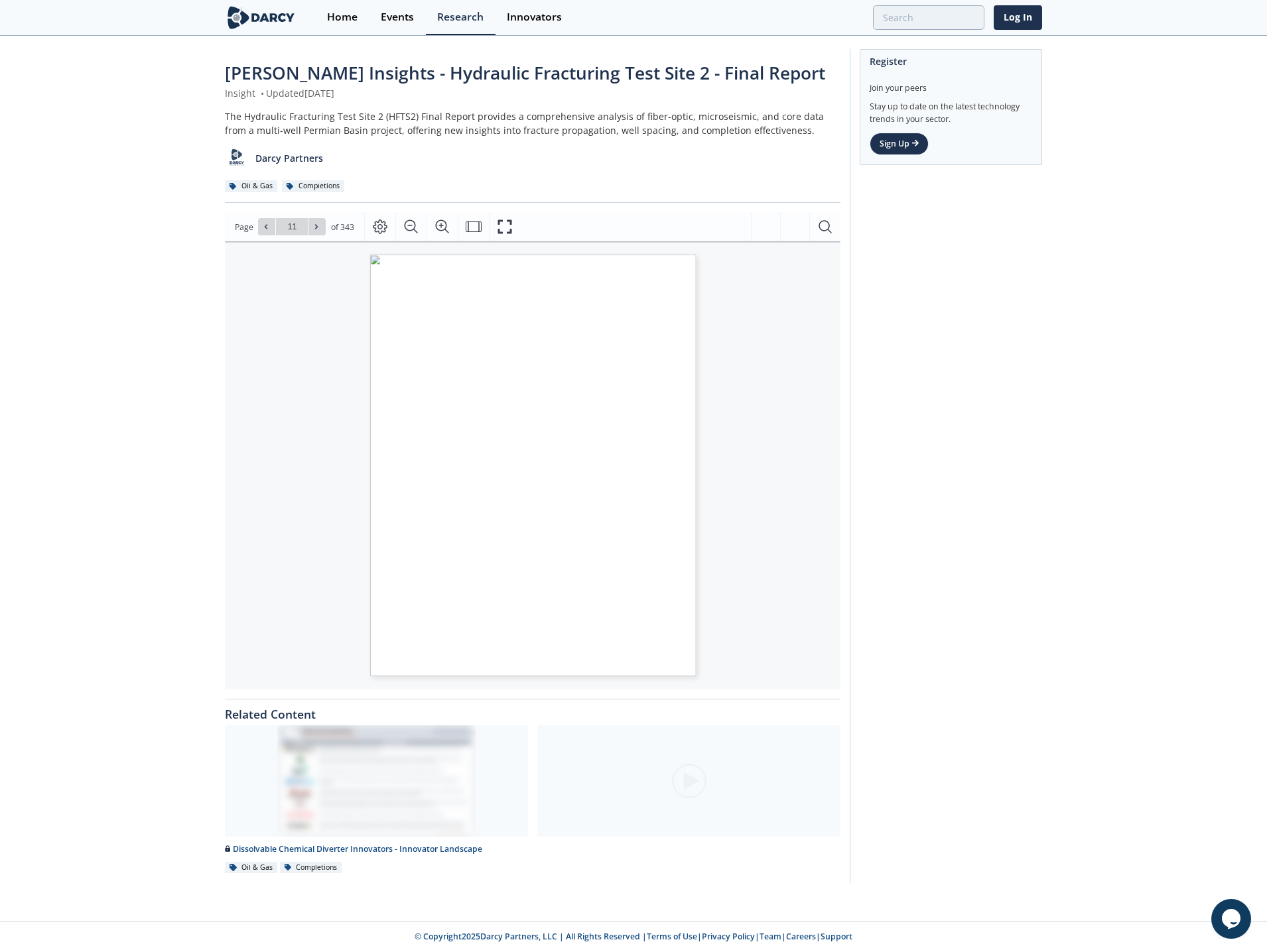
click at [316, 228] on icon at bounding box center [317, 227] width 8 height 8
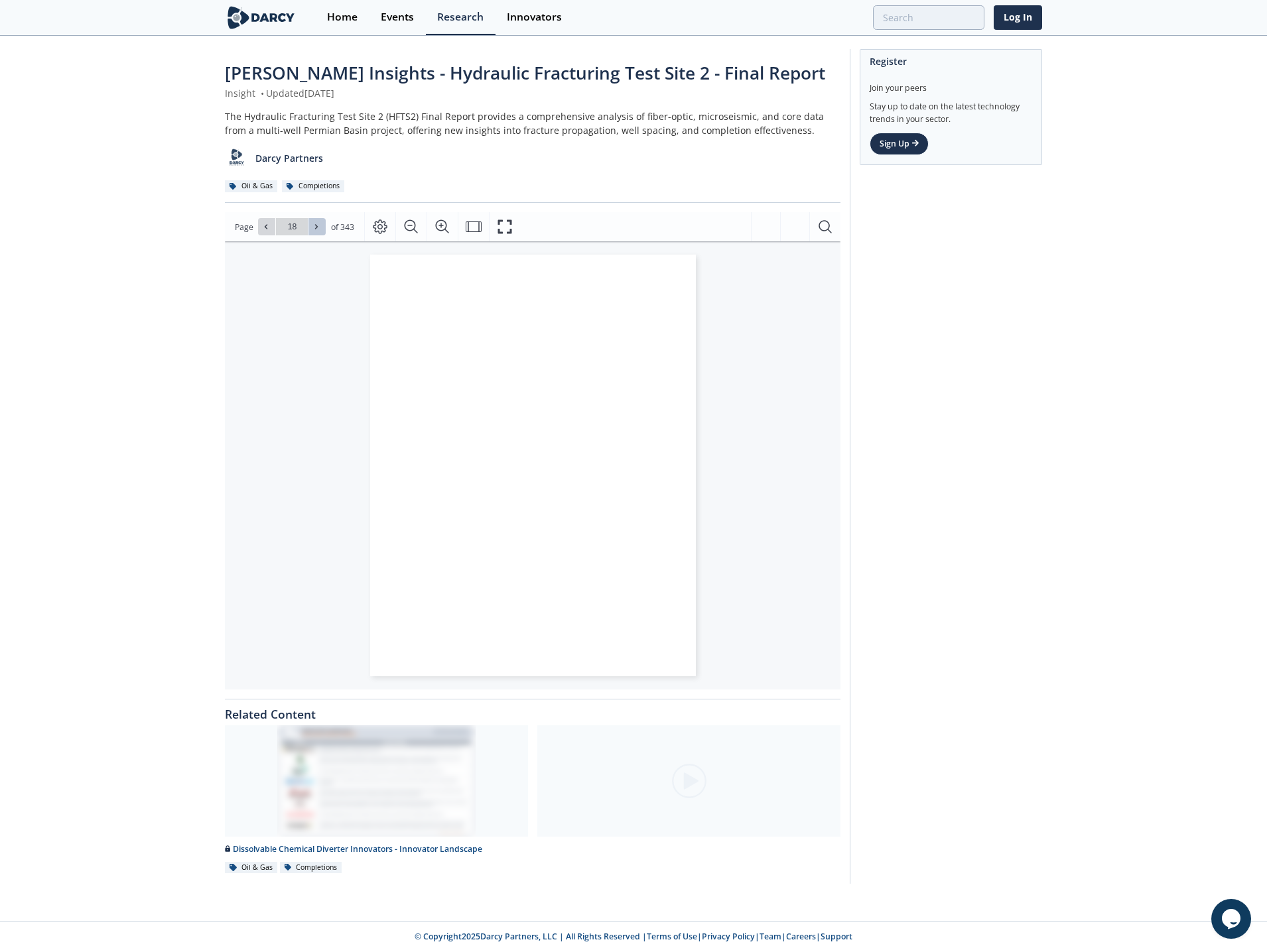
click at [316, 228] on icon at bounding box center [317, 227] width 8 height 8
type input "20"
click at [316, 228] on icon at bounding box center [317, 227] width 8 height 8
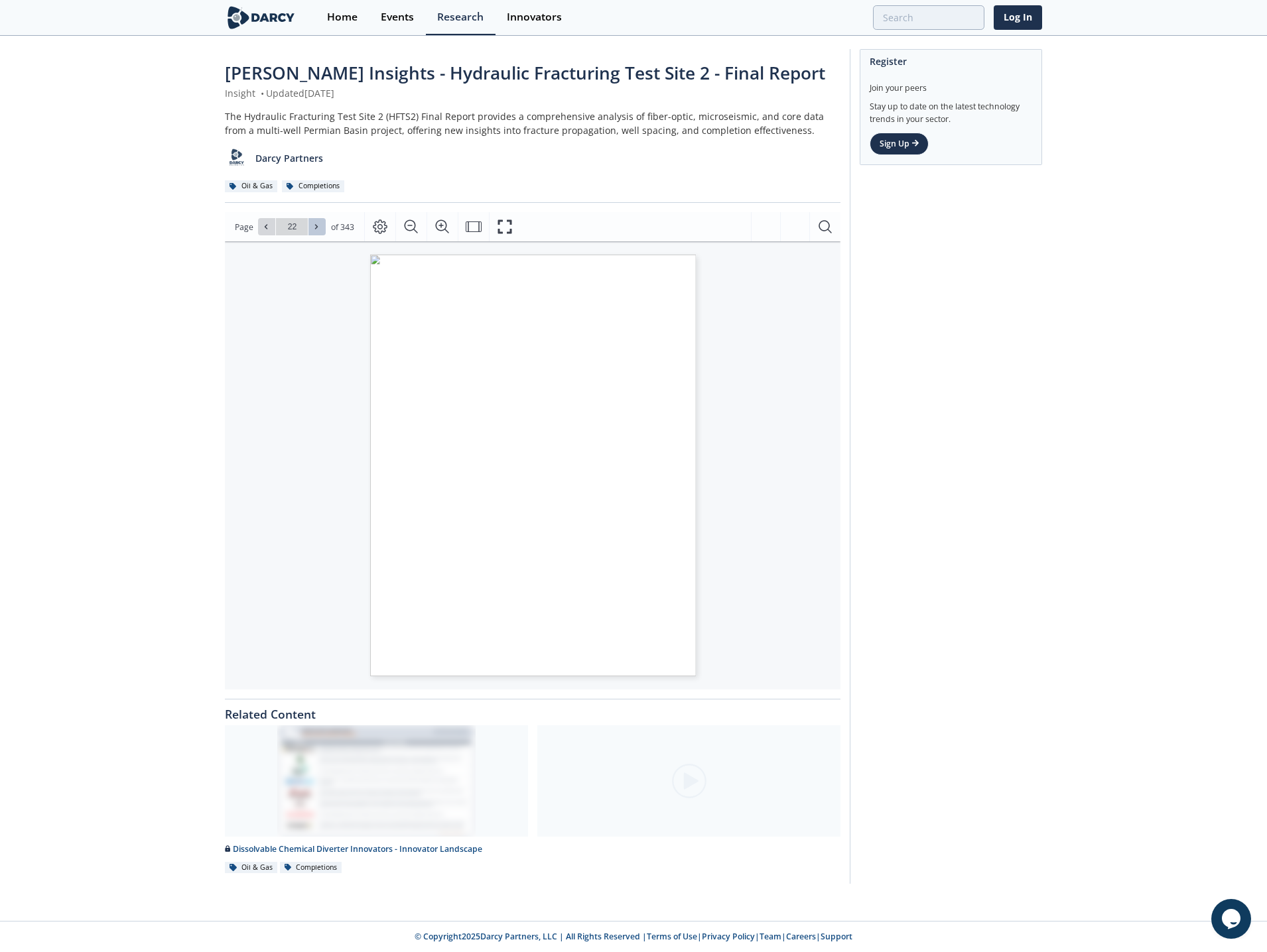
type input "23"
click at [316, 228] on icon at bounding box center [317, 227] width 8 height 8
type input "24"
click at [316, 228] on icon at bounding box center [317, 227] width 8 height 8
type input "25"
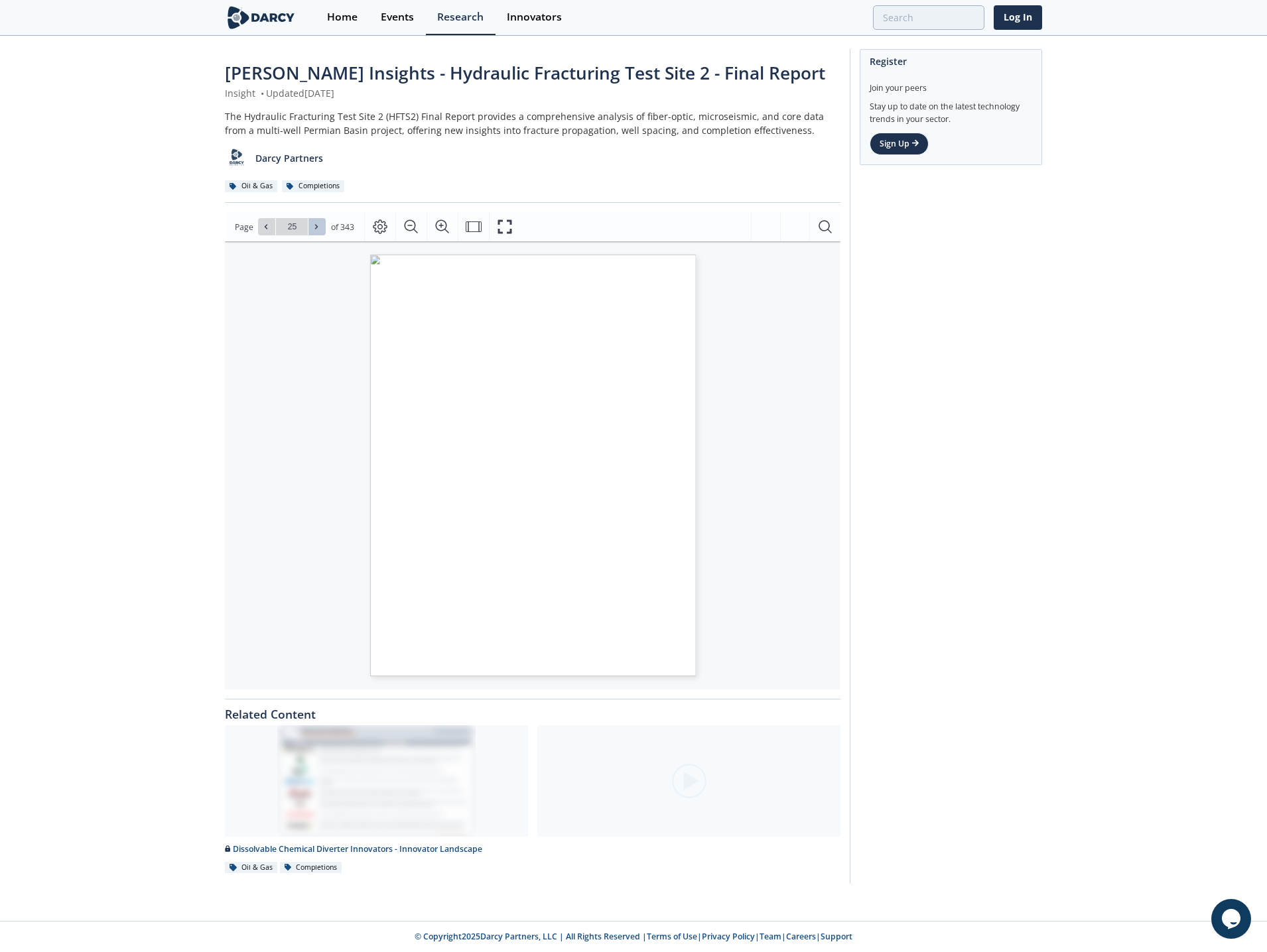
click at [316, 228] on icon at bounding box center [317, 227] width 8 height 8
type input "26"
click at [316, 228] on icon at bounding box center [317, 227] width 8 height 8
type input "27"
click at [316, 228] on icon at bounding box center [317, 227] width 8 height 8
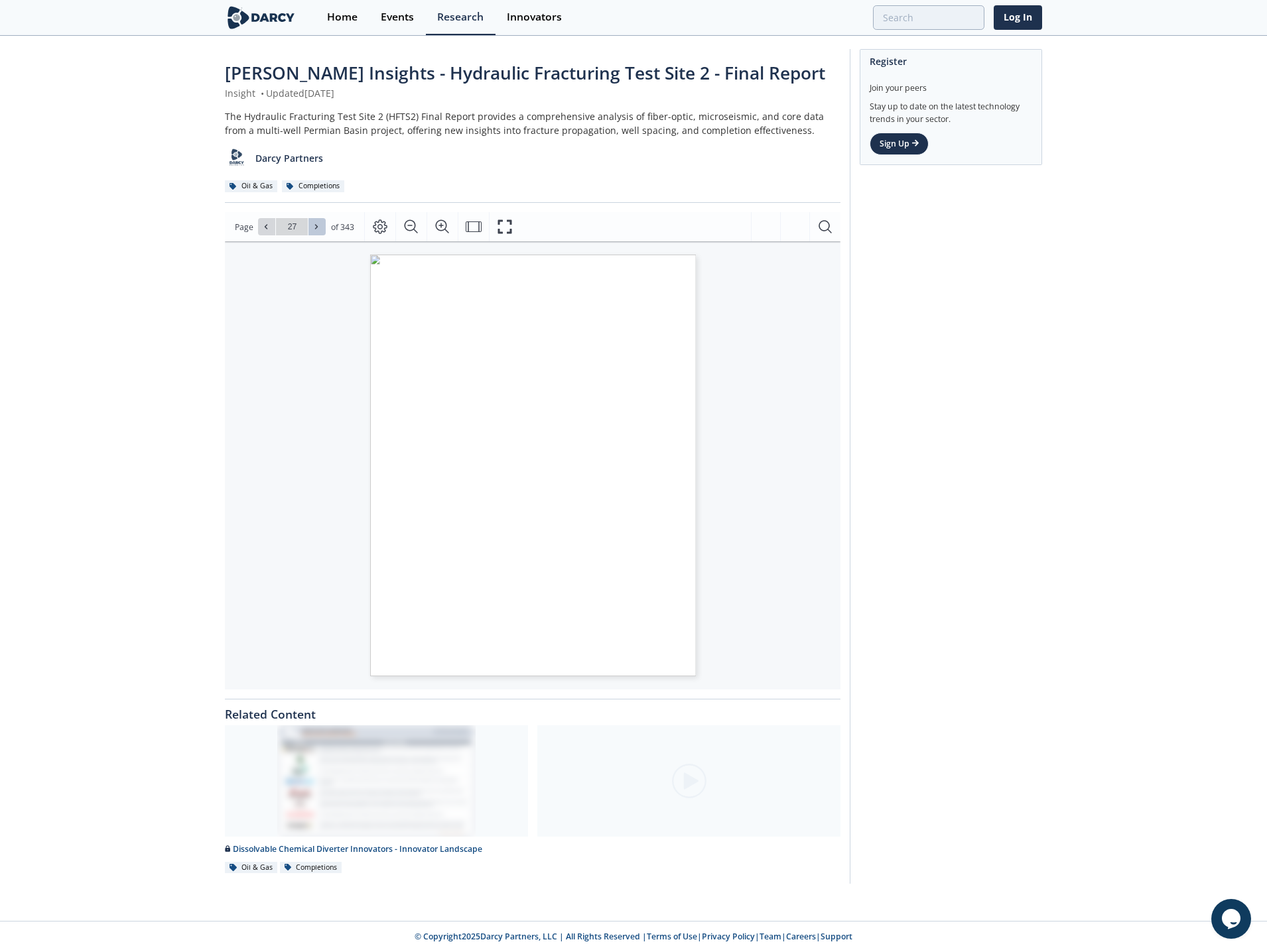
type input "28"
click at [316, 228] on icon at bounding box center [317, 227] width 8 height 8
type input "29"
click at [316, 228] on icon at bounding box center [317, 227] width 8 height 8
type input "30"
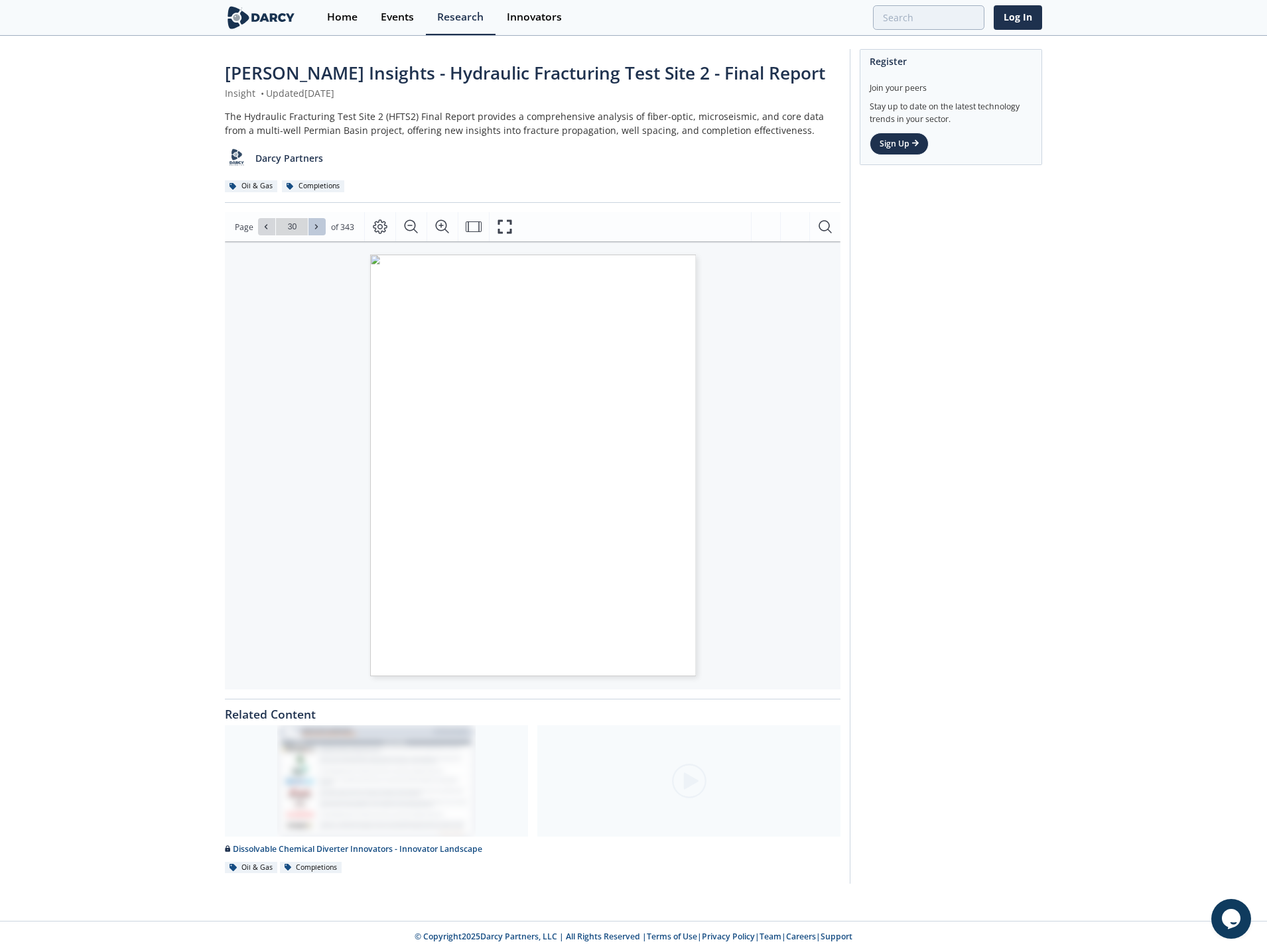
click at [316, 228] on icon at bounding box center [317, 227] width 8 height 8
type input "31"
click at [258, 230] on button at bounding box center [266, 226] width 17 height 17
click at [321, 230] on button at bounding box center [317, 226] width 17 height 17
click at [315, 229] on icon at bounding box center [316, 227] width 3 height 5
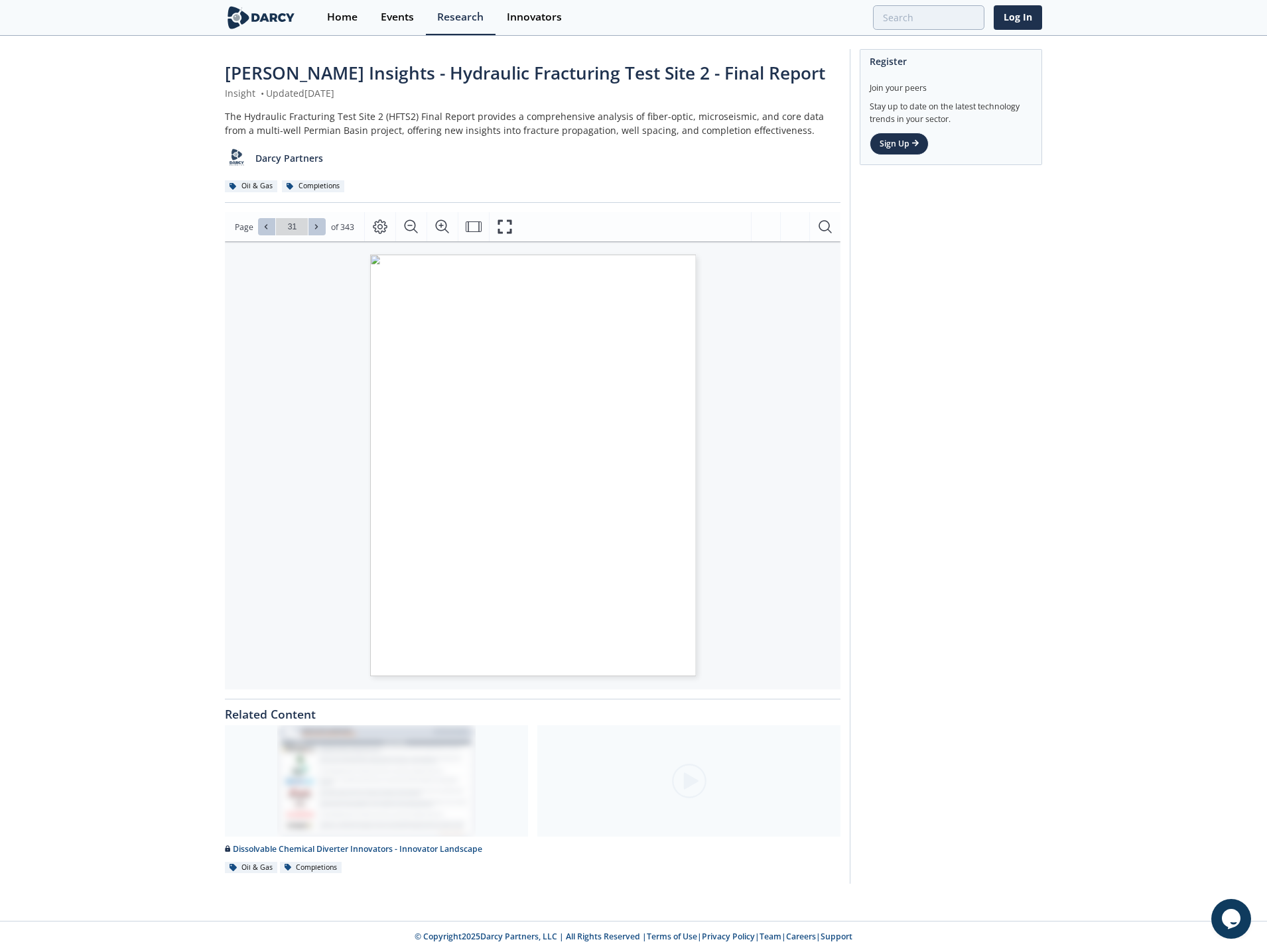
type input "32"
click at [315, 229] on icon at bounding box center [316, 227] width 3 height 5
type input "33"
click at [315, 229] on icon at bounding box center [316, 227] width 3 height 5
type input "34"
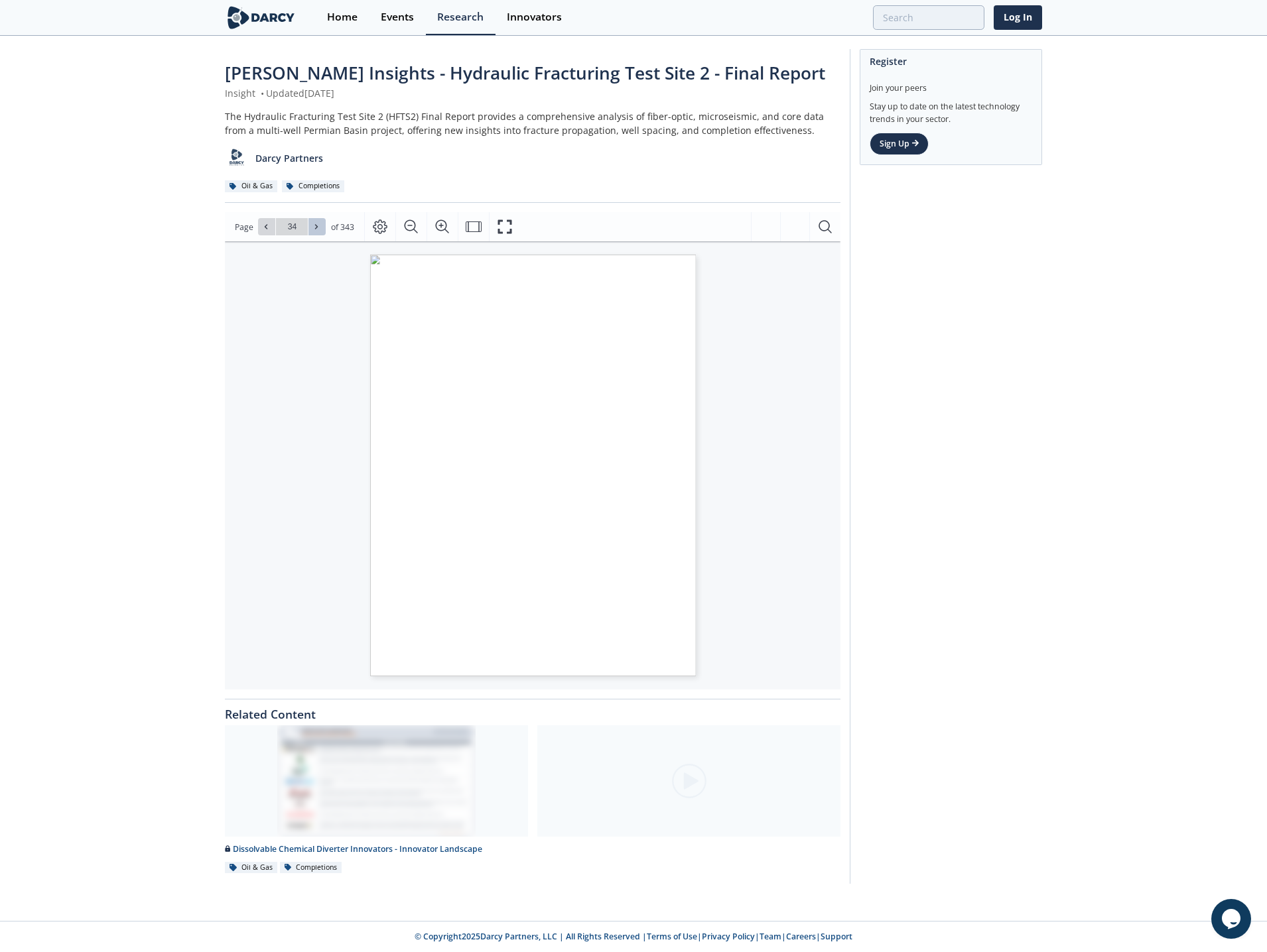
click at [315, 229] on icon at bounding box center [316, 227] width 3 height 5
type input "35"
click at [315, 229] on icon at bounding box center [316, 227] width 3 height 5
type input "36"
click at [315, 229] on icon at bounding box center [316, 227] width 3 height 5
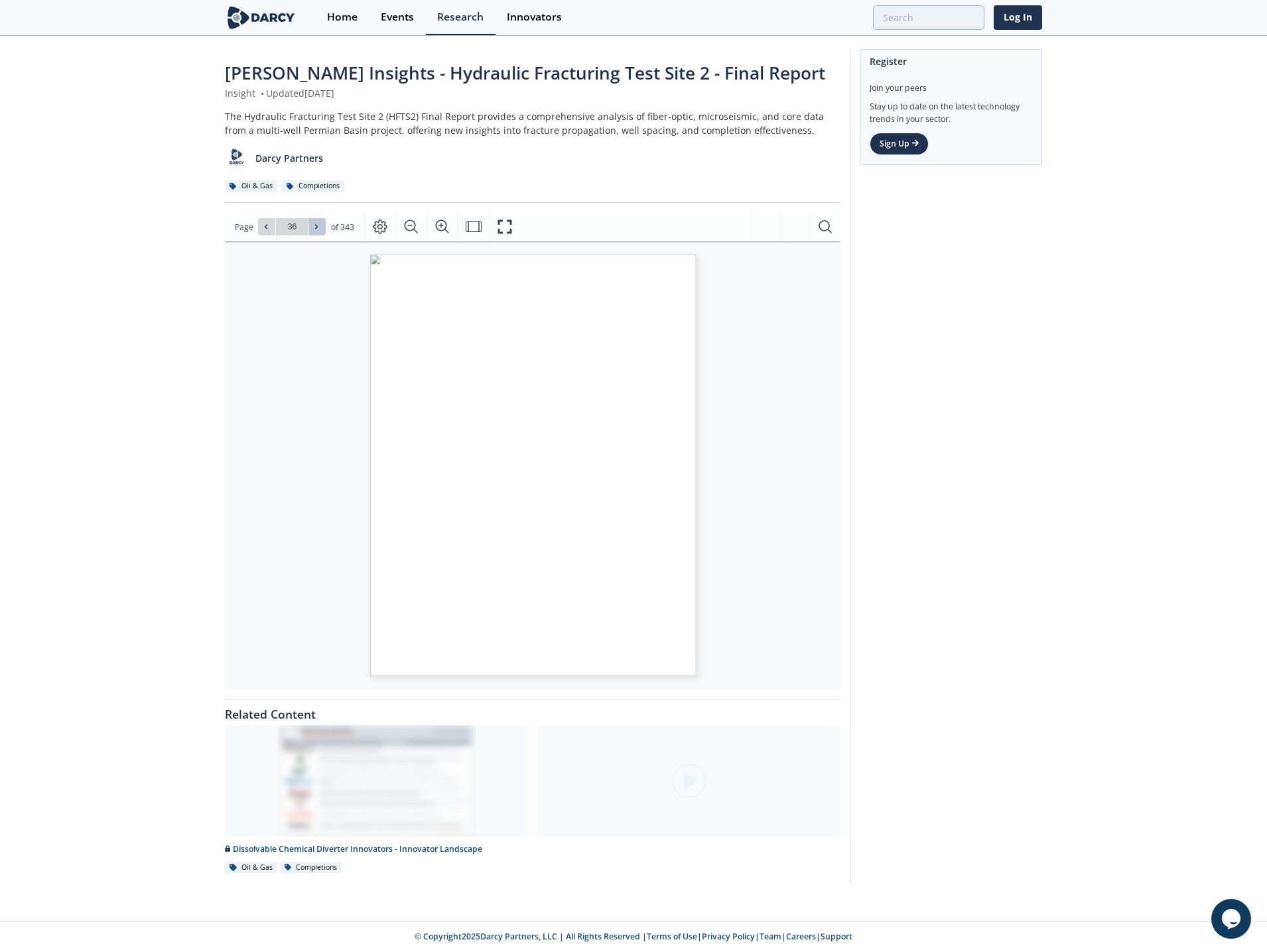
type input "37"
click at [315, 229] on icon at bounding box center [316, 227] width 3 height 5
type input "38"
click at [315, 229] on icon at bounding box center [316, 227] width 3 height 5
type input "39"
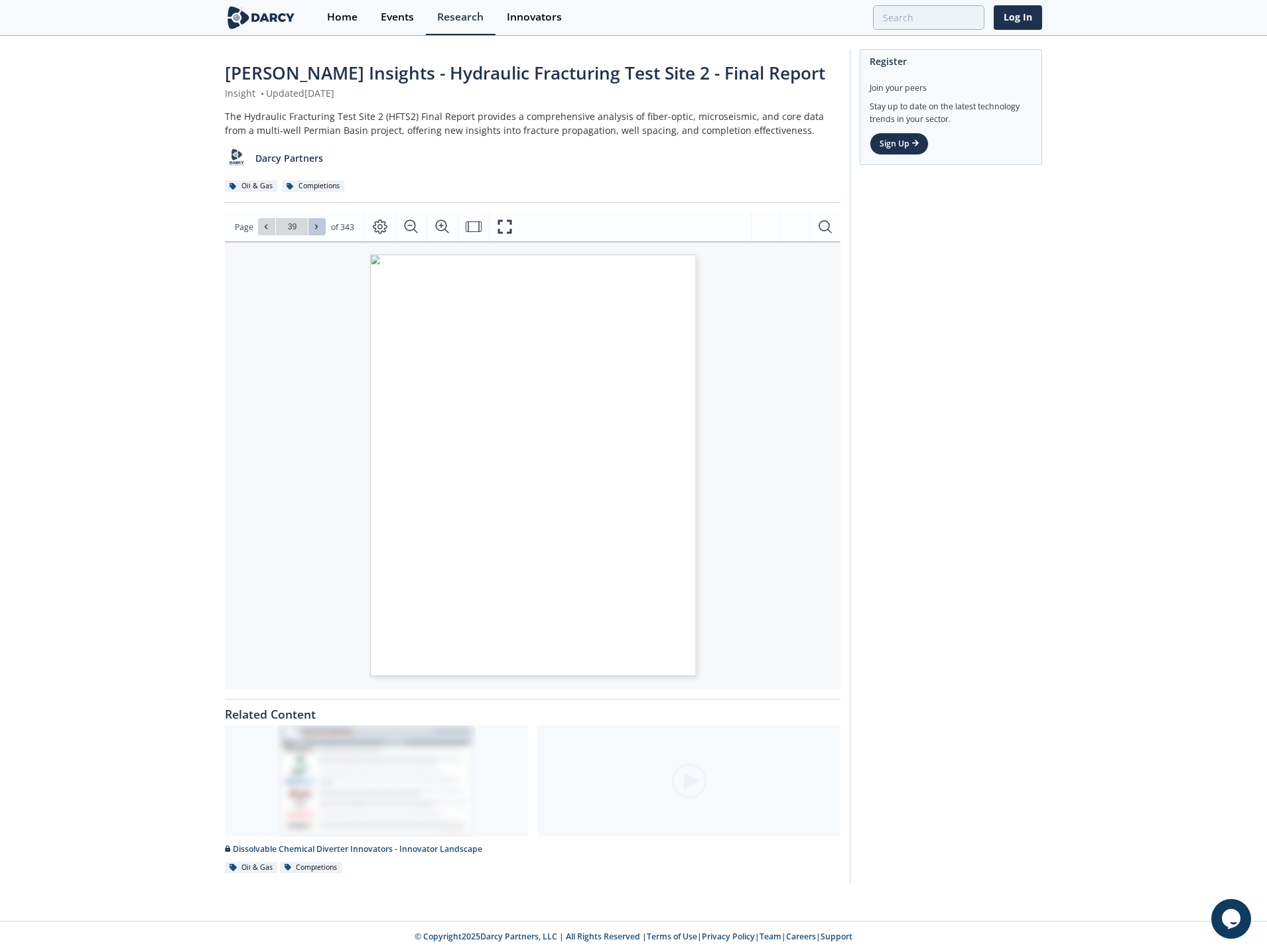
click at [315, 229] on icon at bounding box center [316, 227] width 3 height 5
type input "40"
click at [315, 229] on icon at bounding box center [316, 227] width 3 height 5
type input "41"
click at [315, 229] on icon at bounding box center [316, 227] width 3 height 5
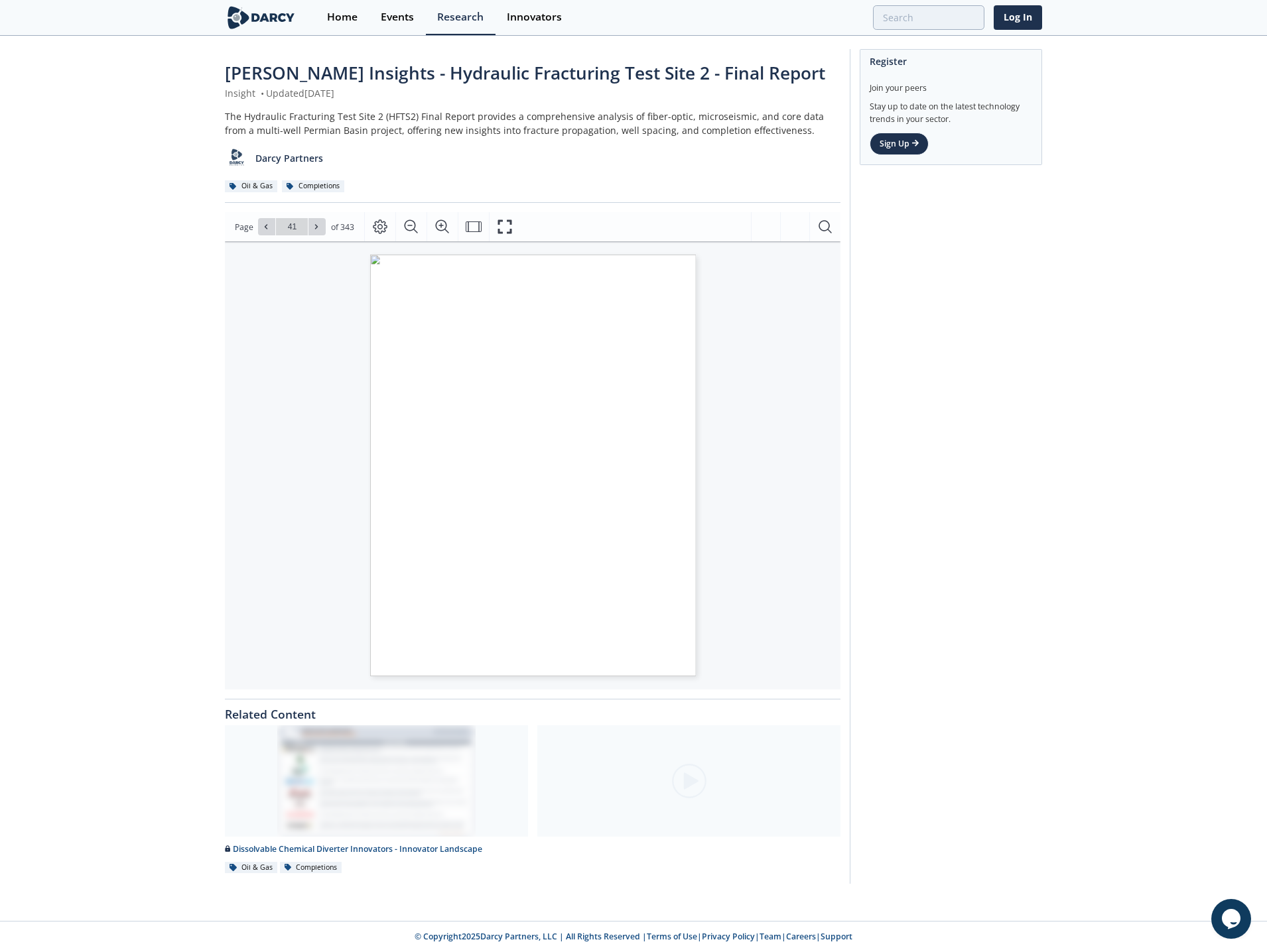
type input "42"
click at [315, 229] on icon at bounding box center [316, 227] width 3 height 5
type input "43"
click at [311, 230] on button at bounding box center [317, 226] width 17 height 17
type input "45"
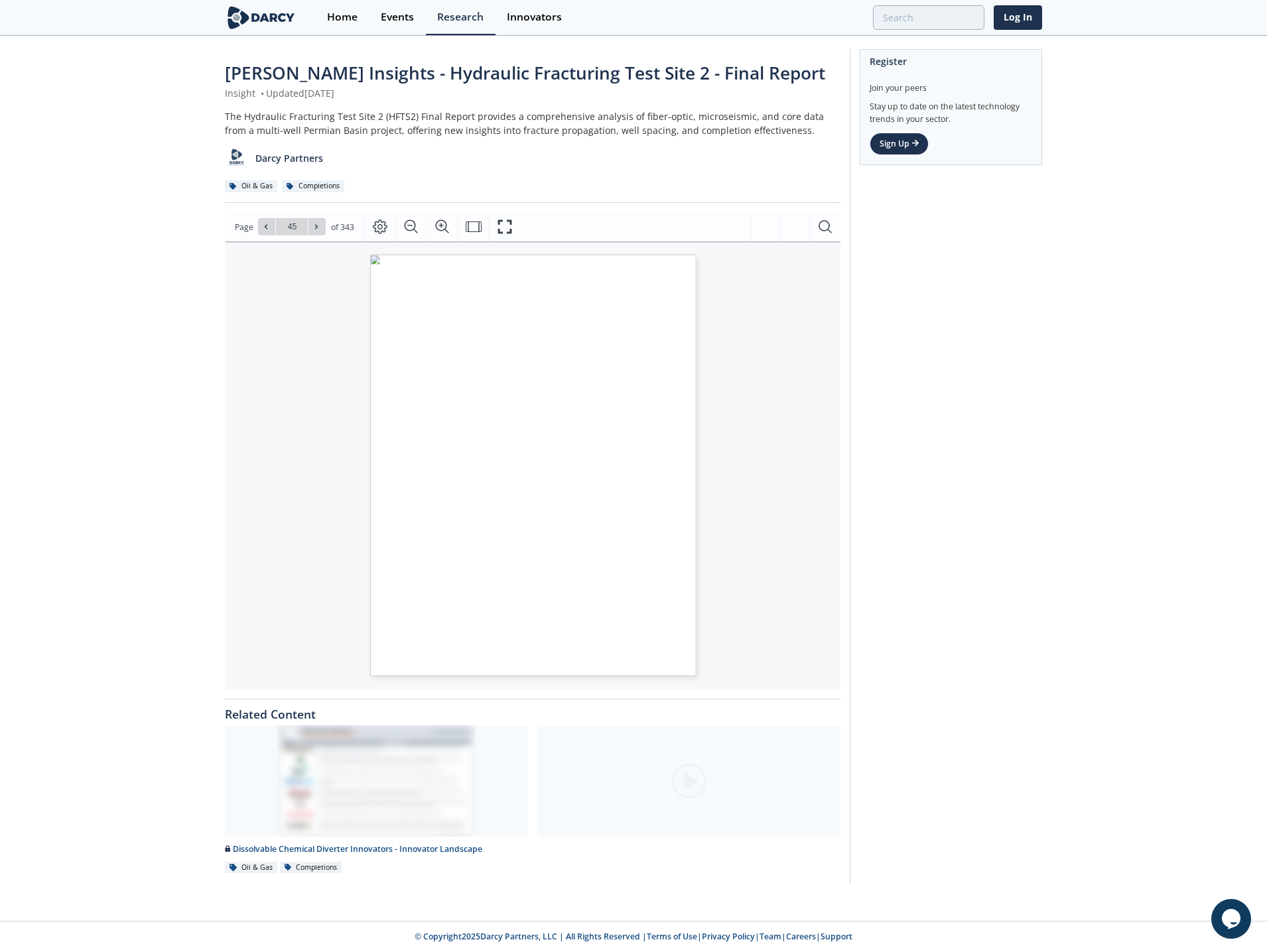
click at [313, 230] on icon at bounding box center [317, 227] width 8 height 8
type input "46"
click at [313, 230] on icon at bounding box center [317, 227] width 8 height 8
type input "47"
click at [313, 230] on icon at bounding box center [317, 227] width 8 height 8
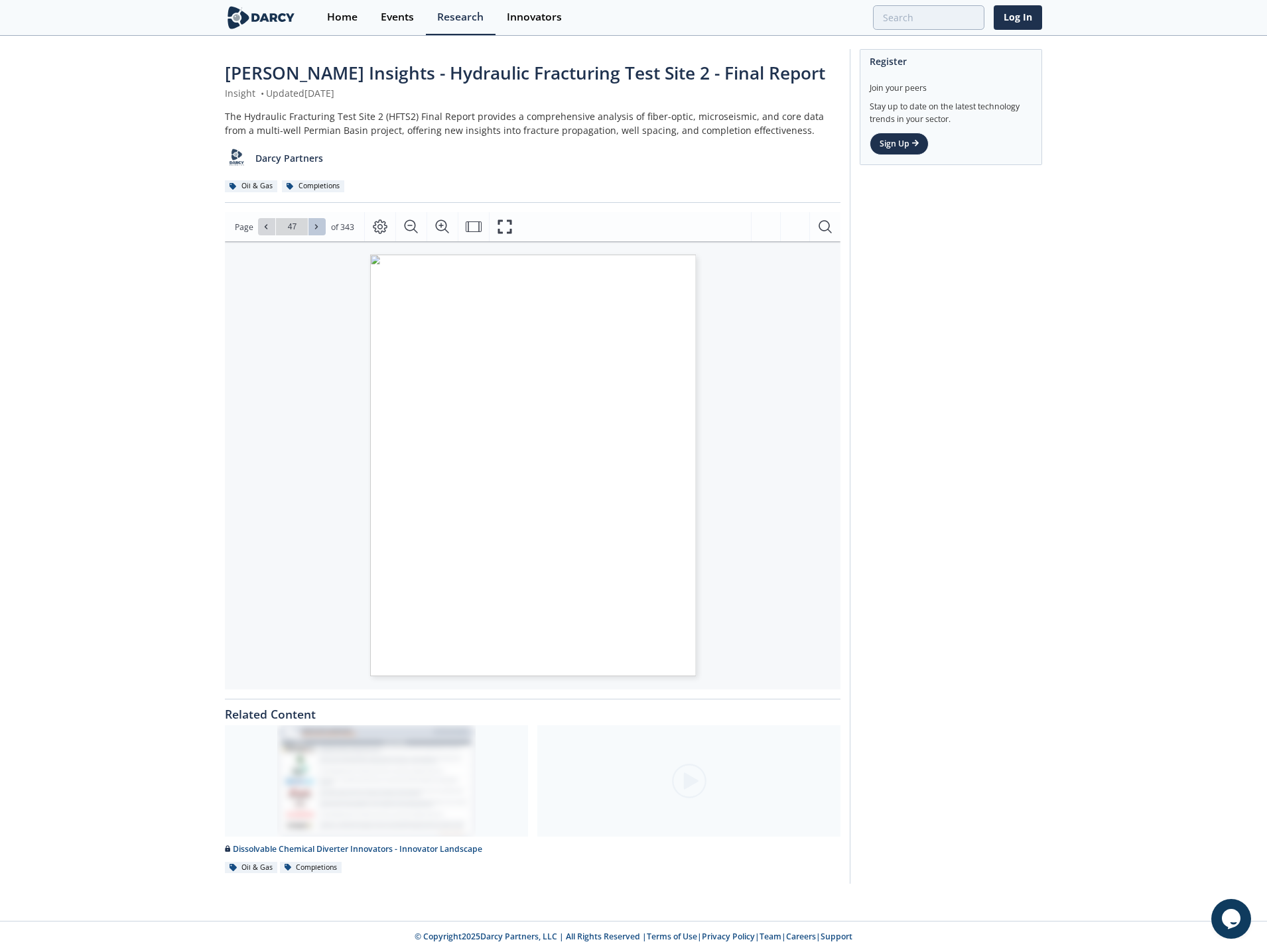
type input "48"
click at [313, 230] on icon at bounding box center [317, 227] width 8 height 8
type input "49"
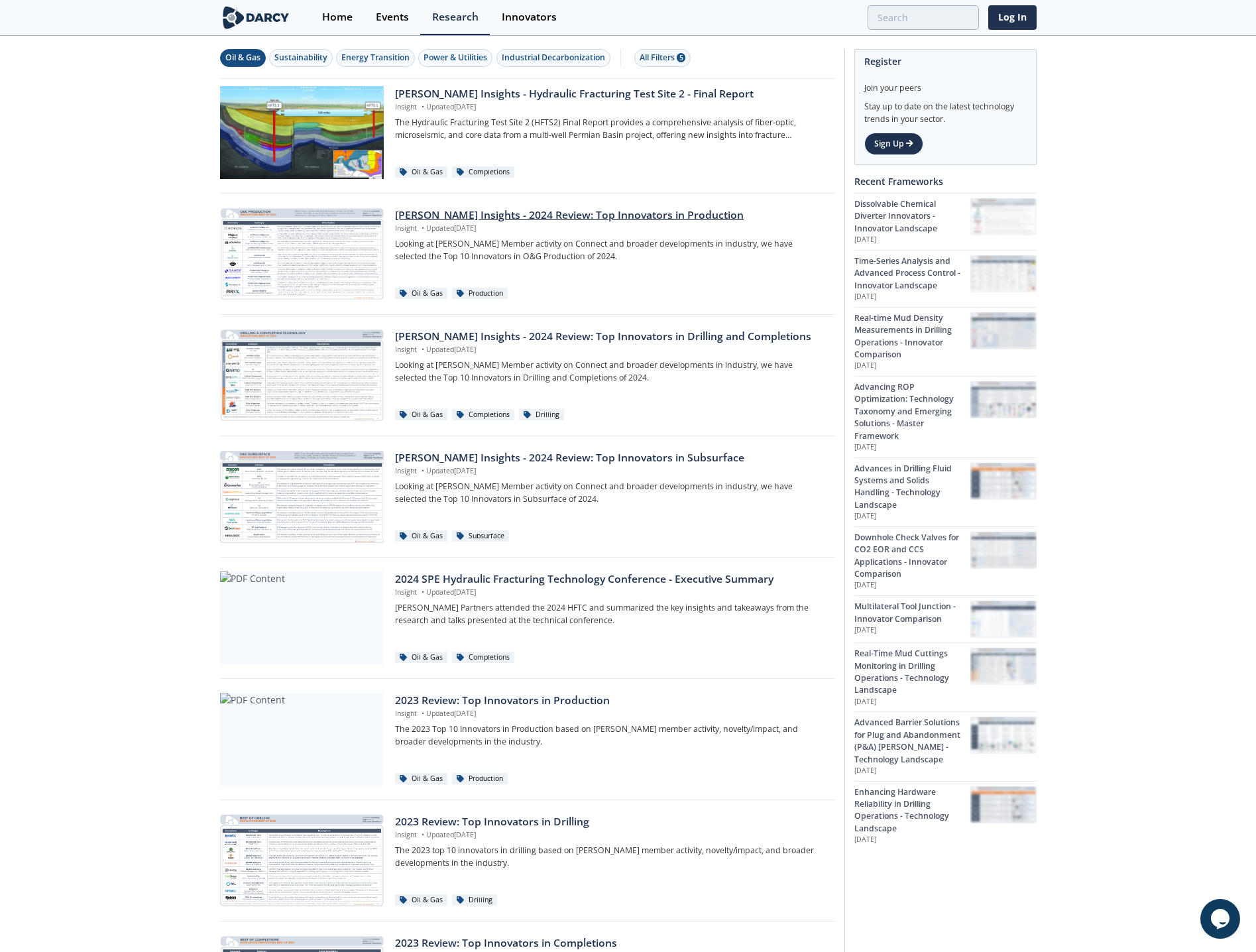
click at [567, 214] on div "[PERSON_NAME] Insights - 2024 Review: Top Innovators in Production" at bounding box center [610, 215] width 430 height 16
click at [554, 338] on div "[PERSON_NAME] Insights - 2024 Review: Top Innovators in Drilling and Completions" at bounding box center [610, 337] width 430 height 16
click at [593, 462] on div "[PERSON_NAME] Insights - 2024 Review: Top Innovators in Subsurface" at bounding box center [610, 458] width 430 height 16
click at [543, 581] on div "2024 SPE Hydraulic Fracturing Technology Conference - Executive Summary" at bounding box center [610, 579] width 430 height 16
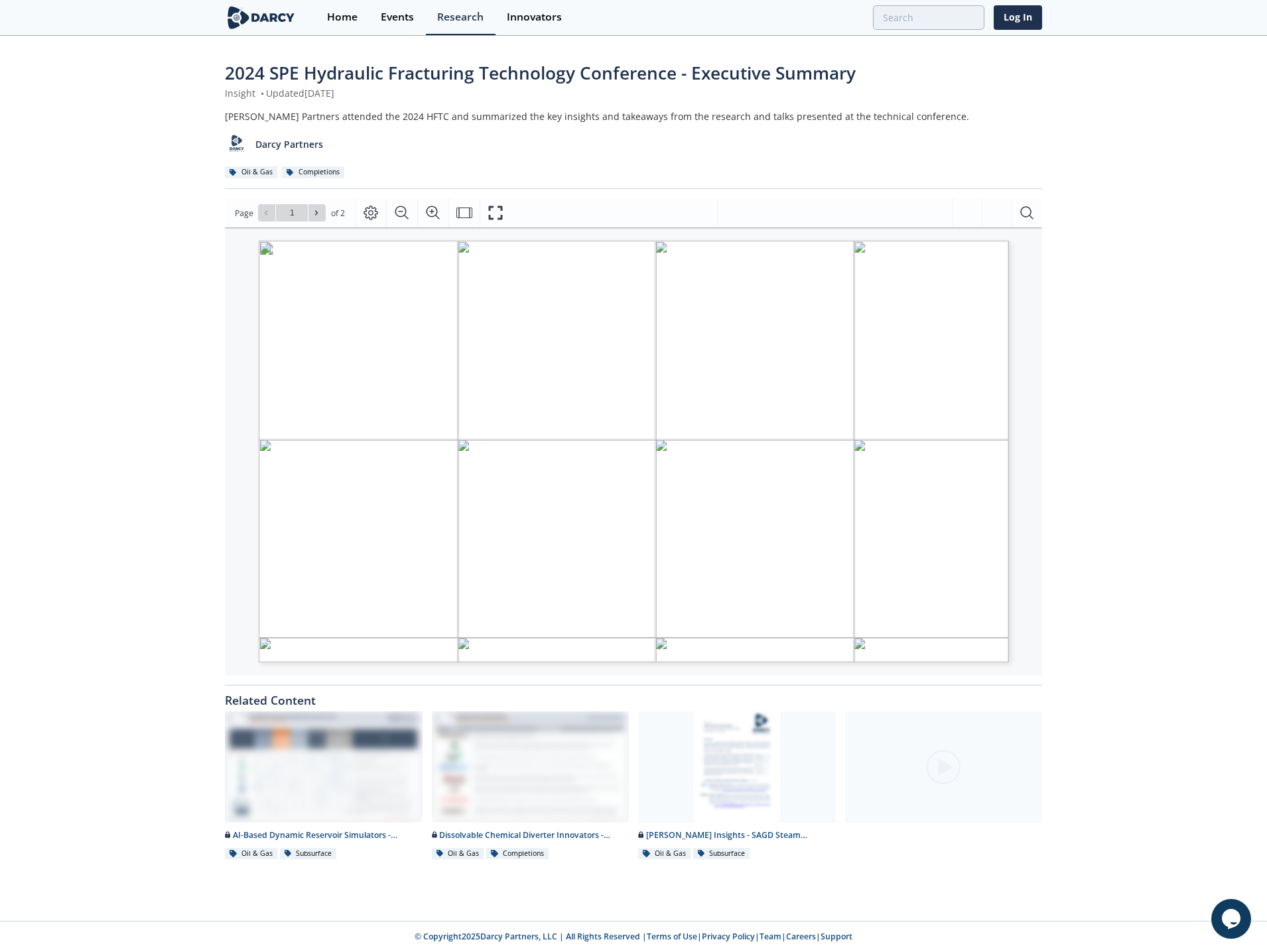
type input "2"
click at [353, 32] on link "Home" at bounding box center [342, 17] width 54 height 35
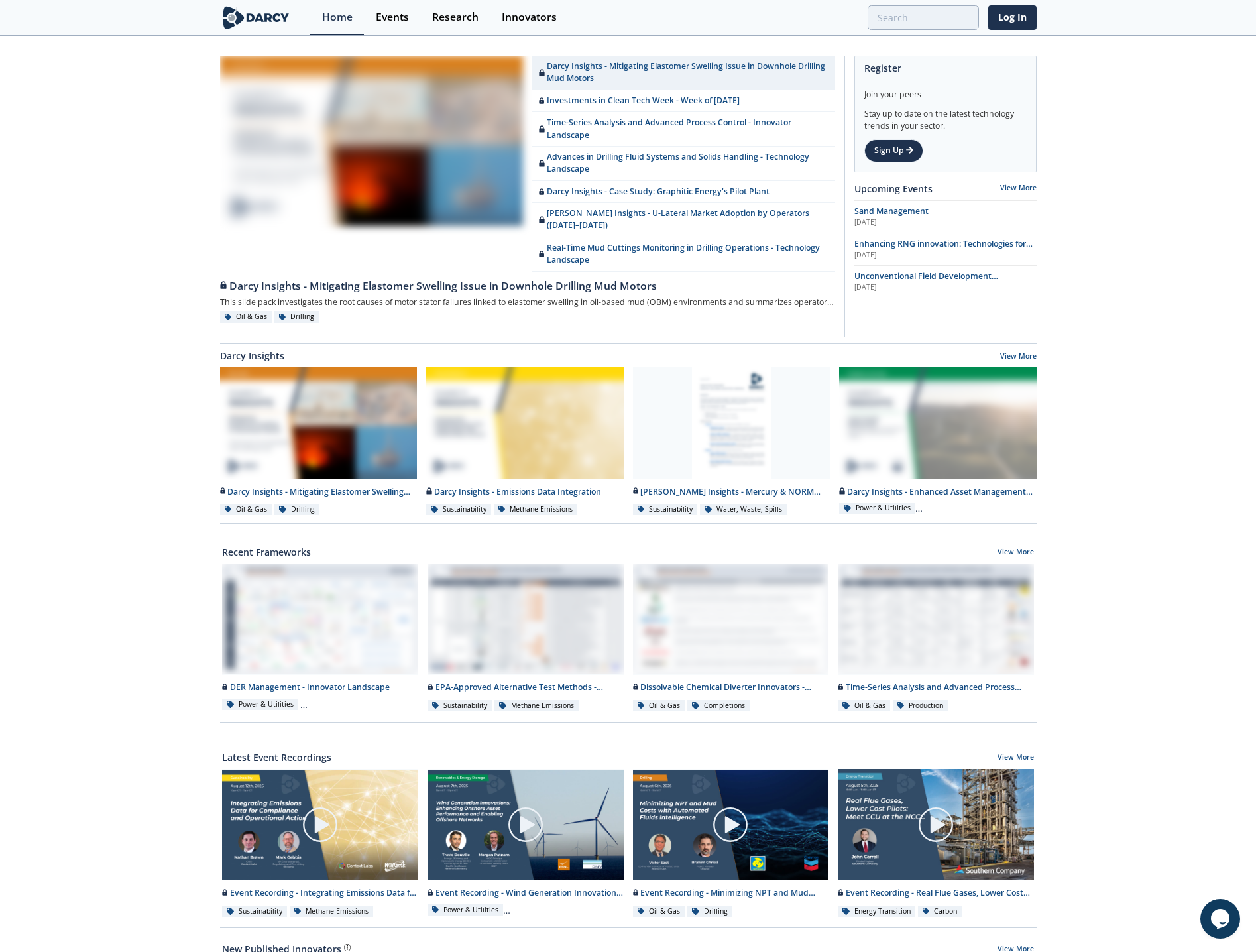
click at [1091, 404] on div "[PERSON_NAME] Insights - Mitigating Elastomer Swelling Issue in Downhole Drilli…" at bounding box center [628, 610] width 1256 height 1147
click at [1102, 464] on div "[PERSON_NAME] Insights - Mitigating Elastomer Swelling Issue in Downhole Drilli…" at bounding box center [628, 610] width 1256 height 1147
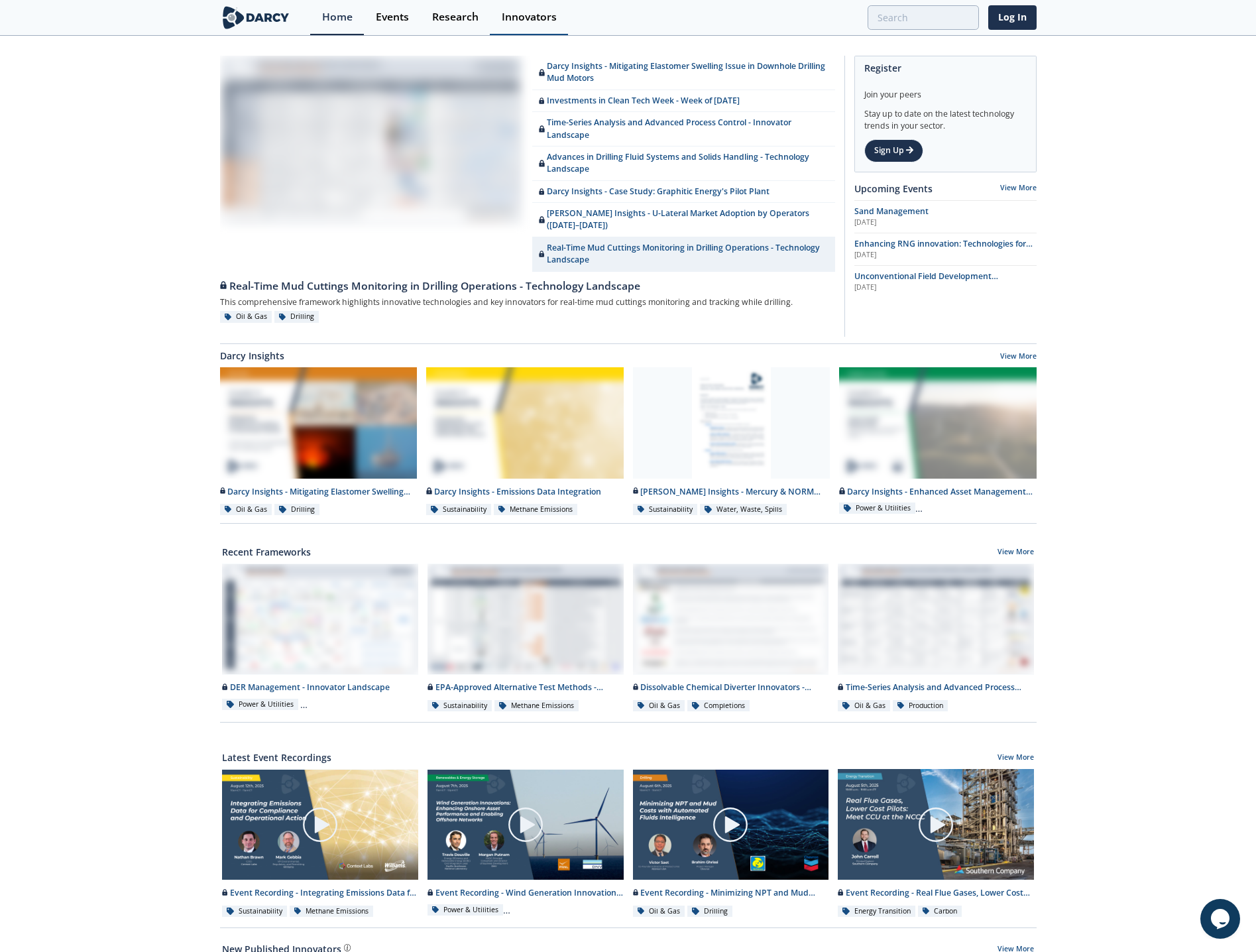
click at [514, 13] on div "Innovators" at bounding box center [529, 17] width 55 height 10
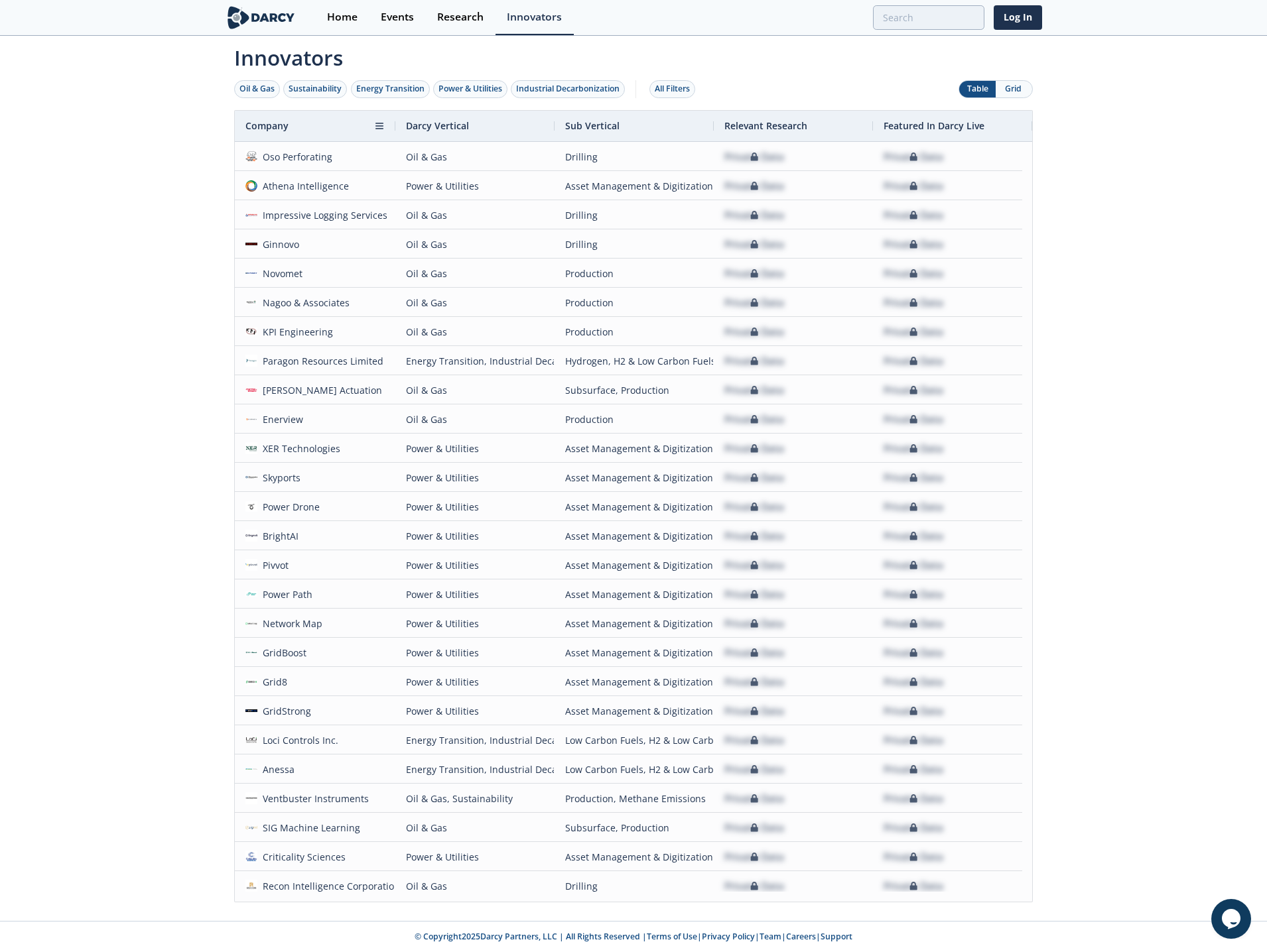
click at [310, 127] on div "Company" at bounding box center [310, 126] width 129 height 30
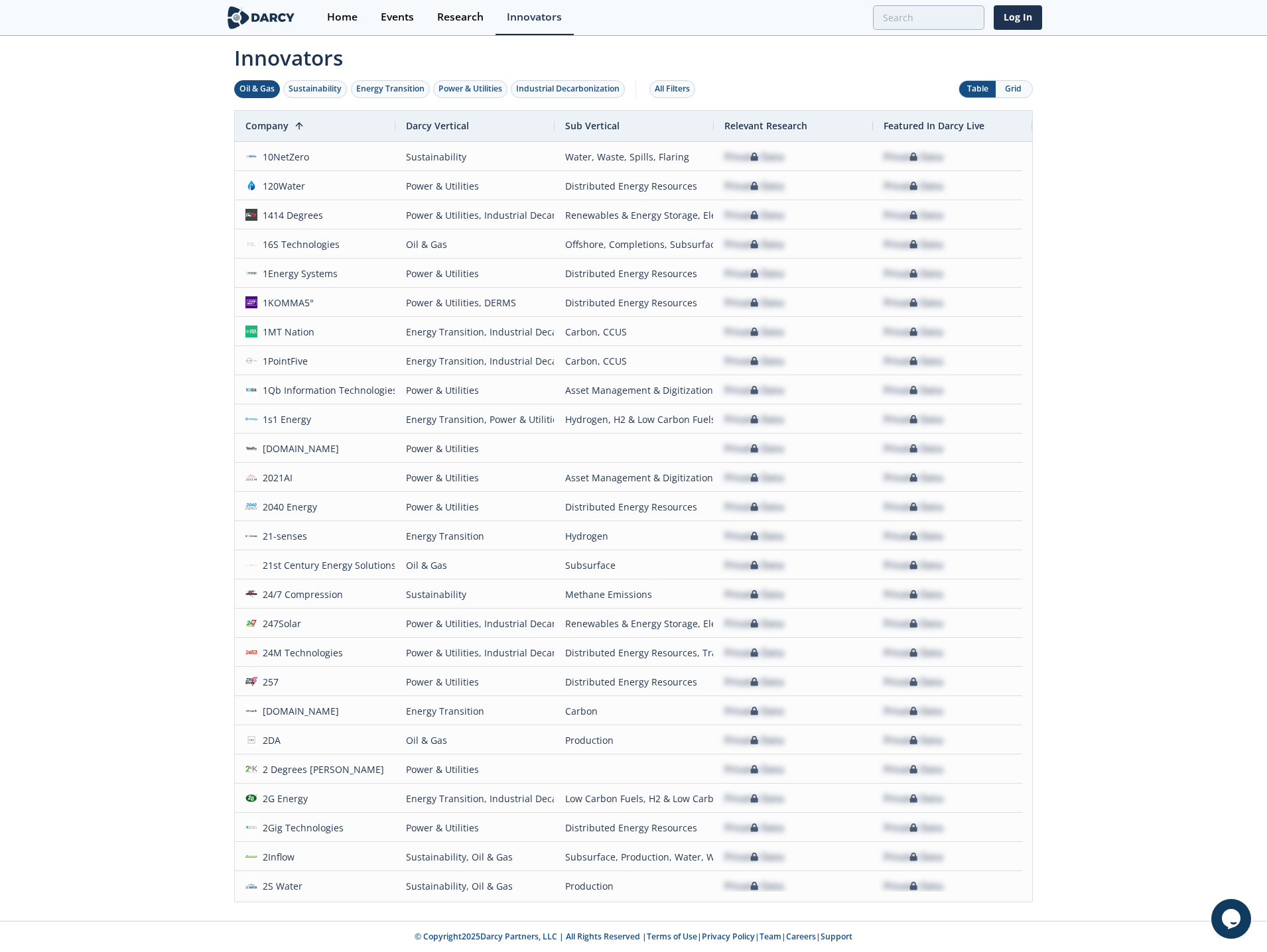
click at [273, 86] on div "Oil & Gas" at bounding box center [257, 88] width 35 height 12
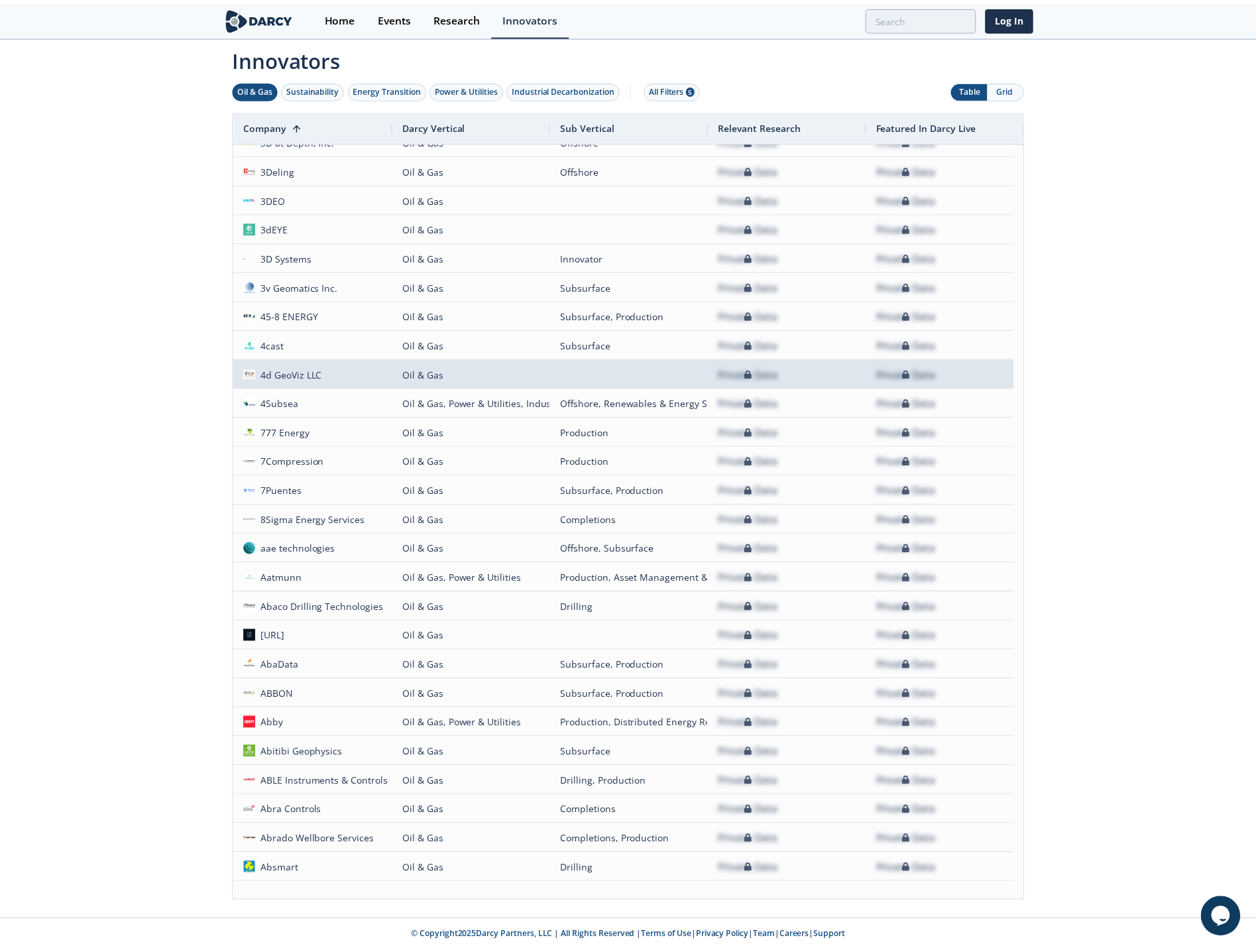
scroll to position [265, 0]
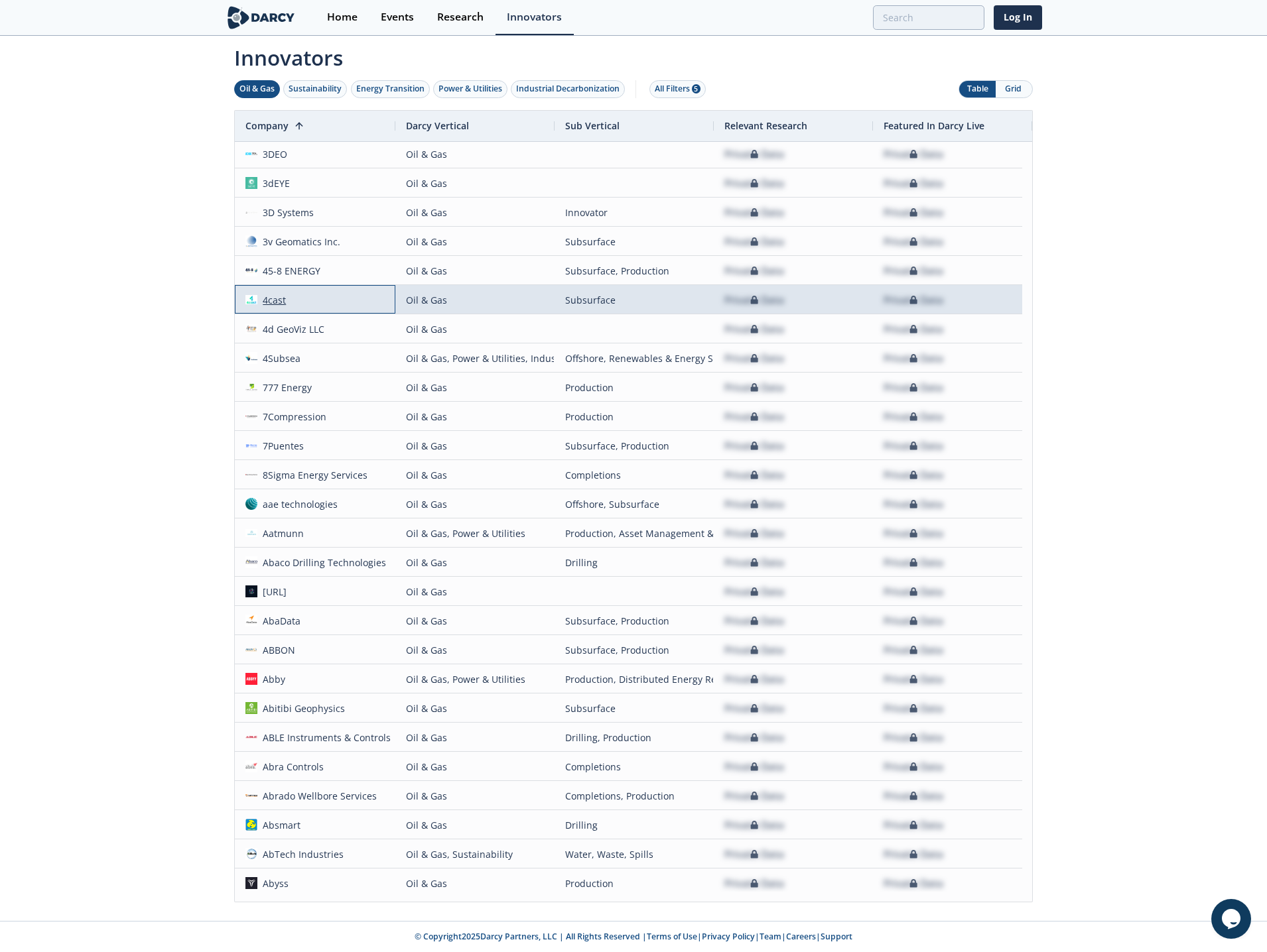
click at [274, 297] on div "4cast" at bounding box center [272, 299] width 29 height 28
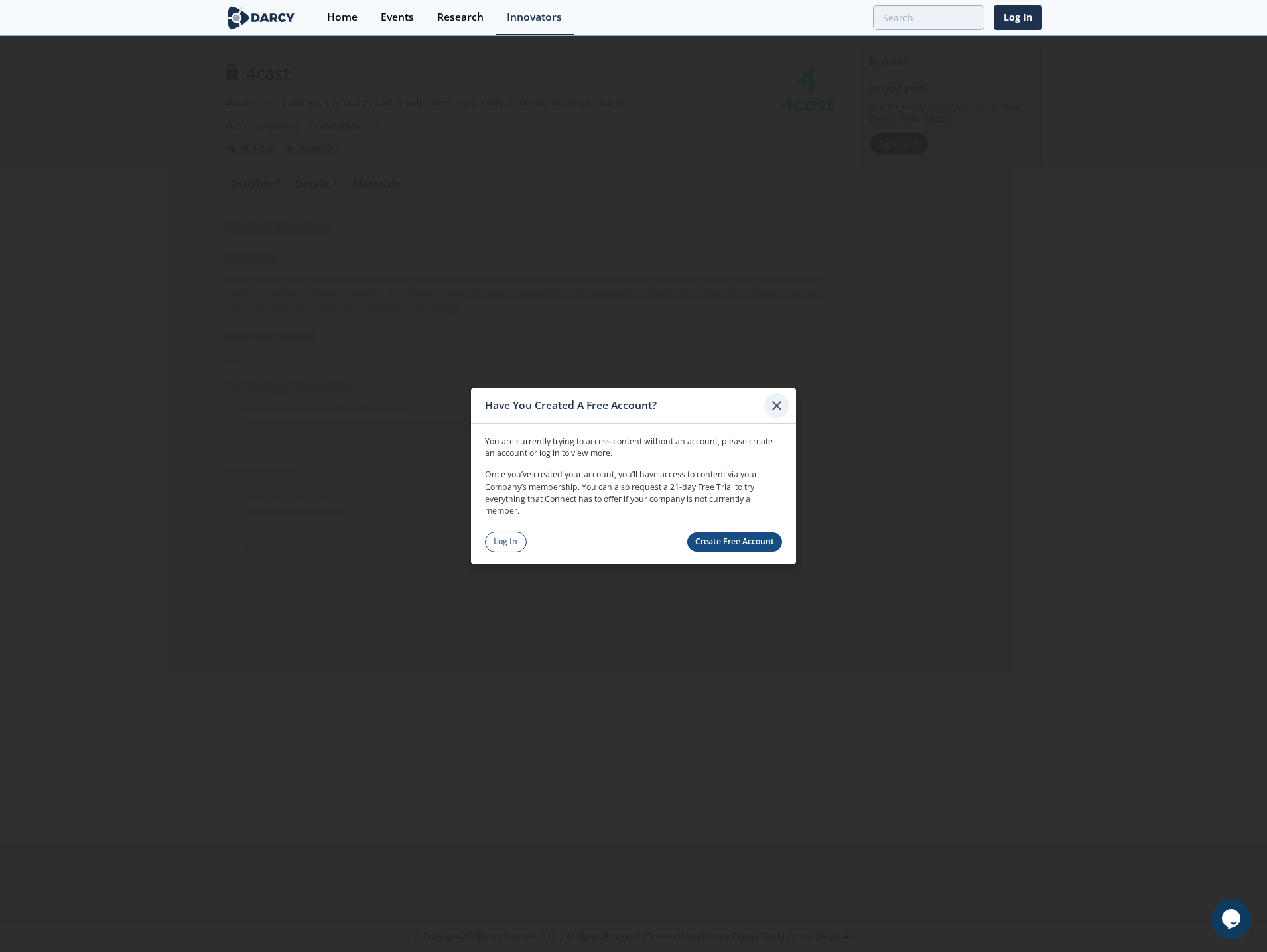
click at [777, 404] on icon at bounding box center [776, 405] width 16 height 16
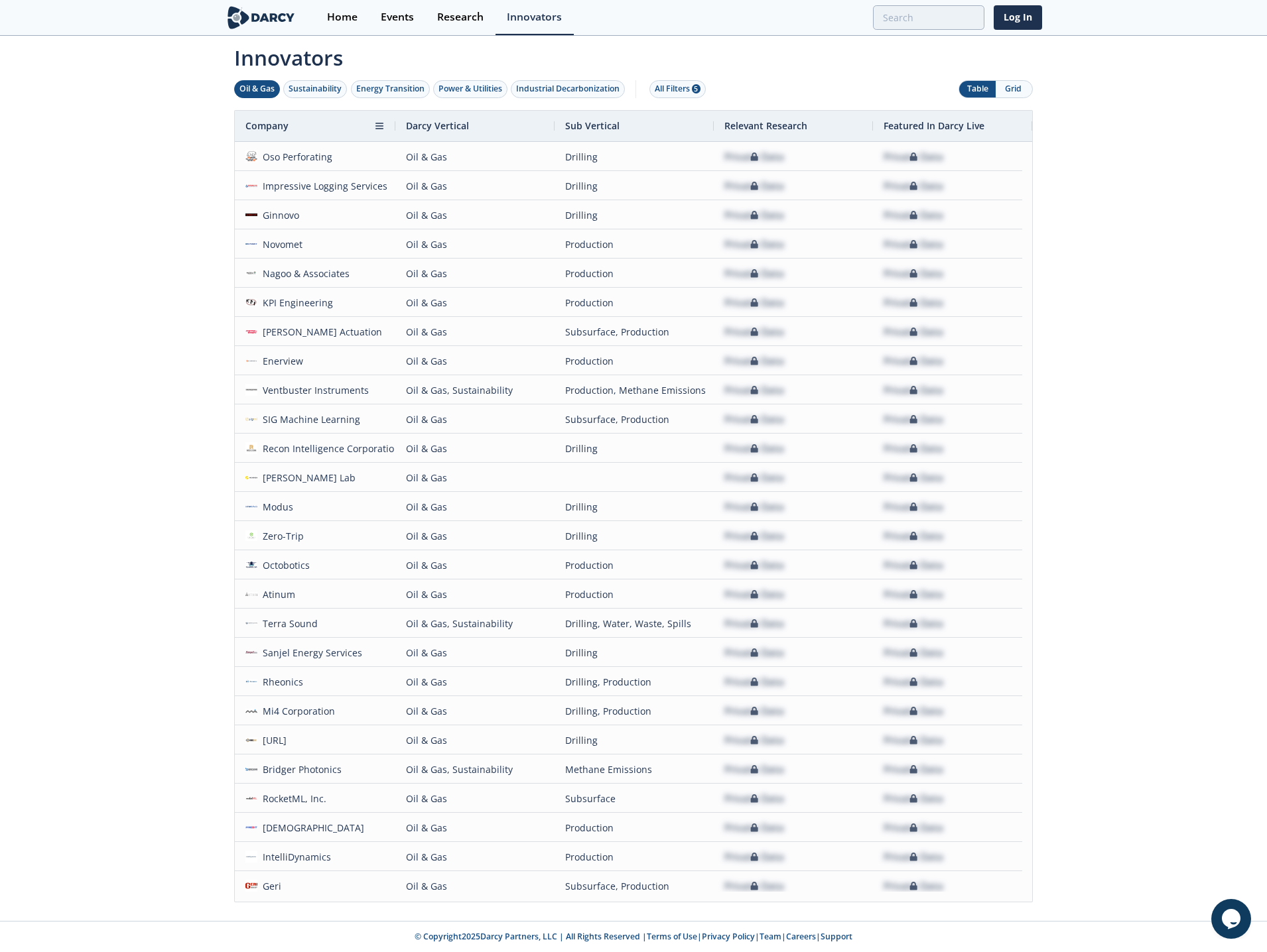
click at [280, 122] on span "Company" at bounding box center [267, 126] width 43 height 12
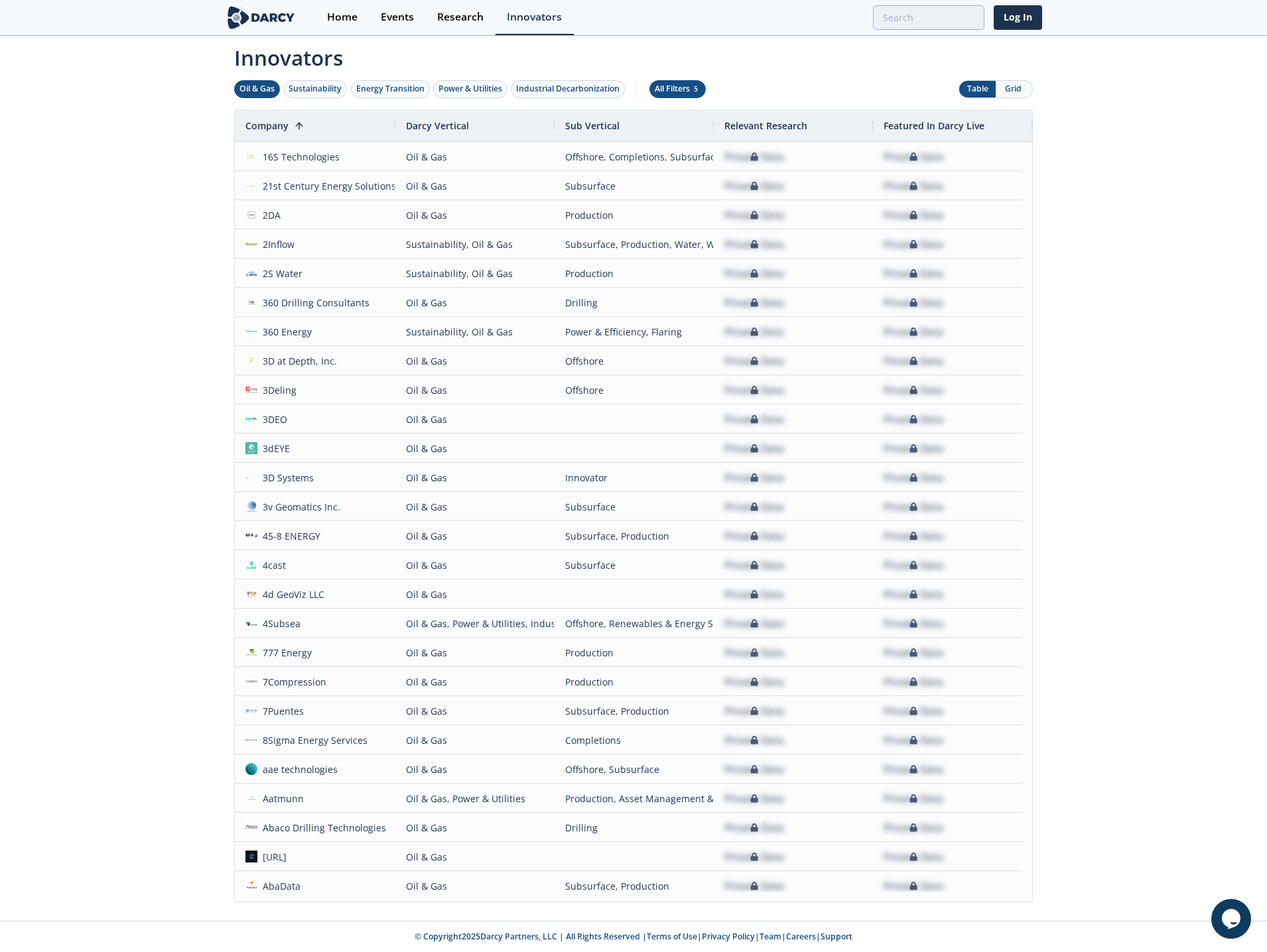
click at [686, 88] on div "All Filters 5" at bounding box center [677, 88] width 46 height 12
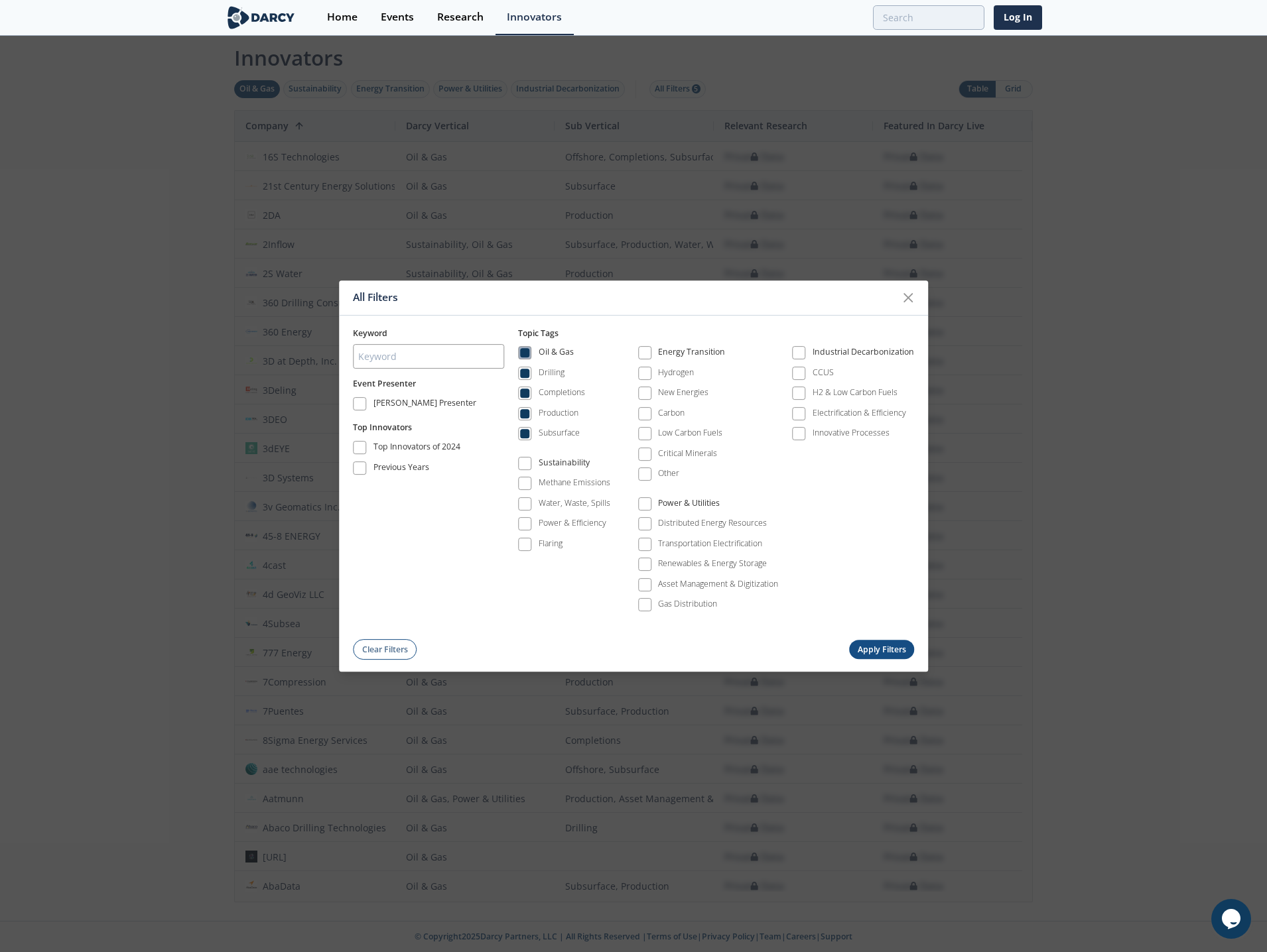
click at [525, 350] on span at bounding box center [524, 353] width 9 height 9
click at [526, 433] on span at bounding box center [524, 433] width 9 height 9
click at [876, 653] on button "Apply Filters" at bounding box center [881, 650] width 65 height 19
click at [864, 651] on button "Apply Filters" at bounding box center [881, 650] width 65 height 19
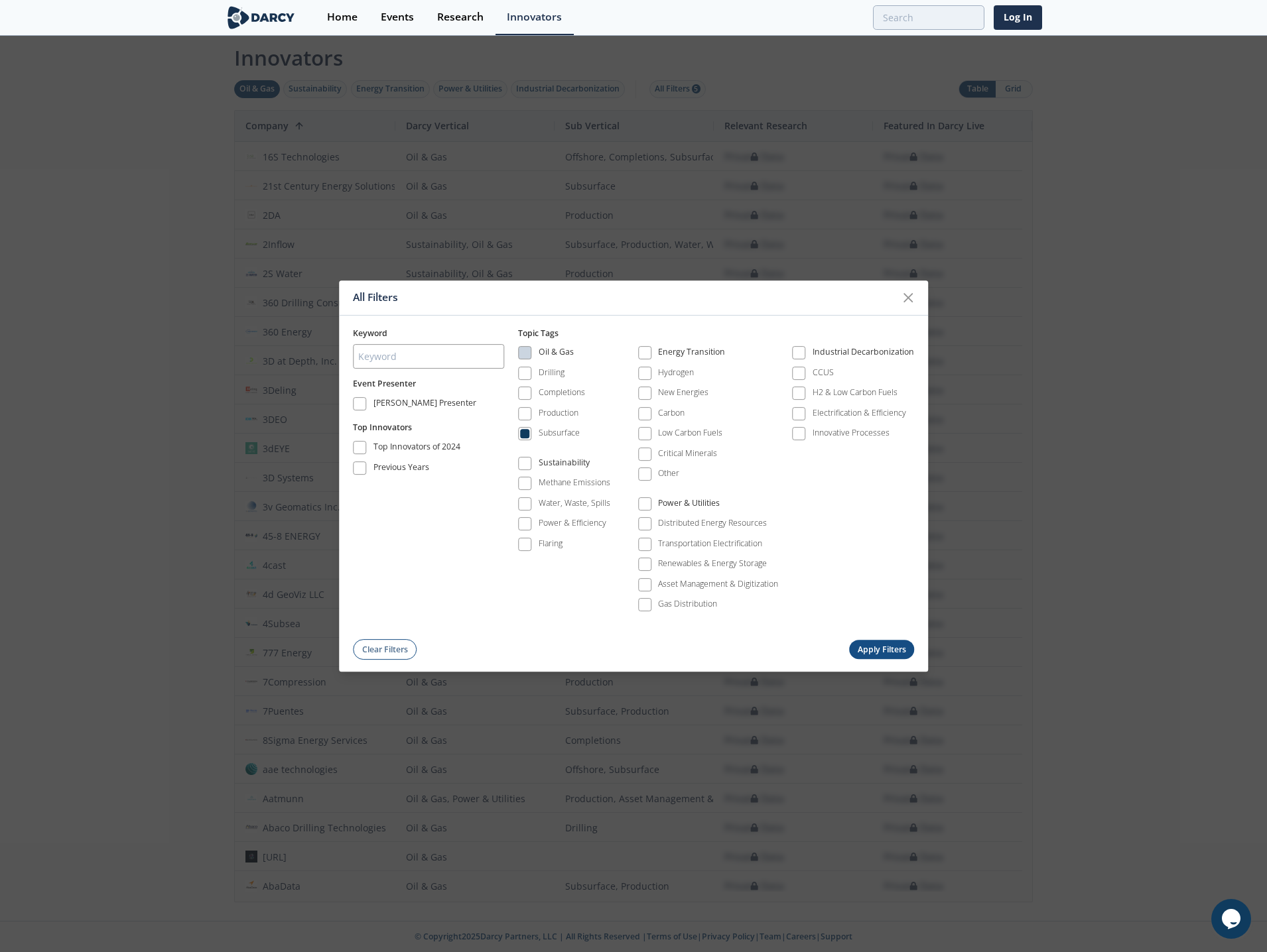
click at [864, 651] on button "Apply Filters" at bounding box center [881, 650] width 65 height 19
click at [1060, 389] on div "All Filters Keyword Event Presenter [PERSON_NAME] Presenter Top Innovators Top …" at bounding box center [634, 476] width 1267 height 952
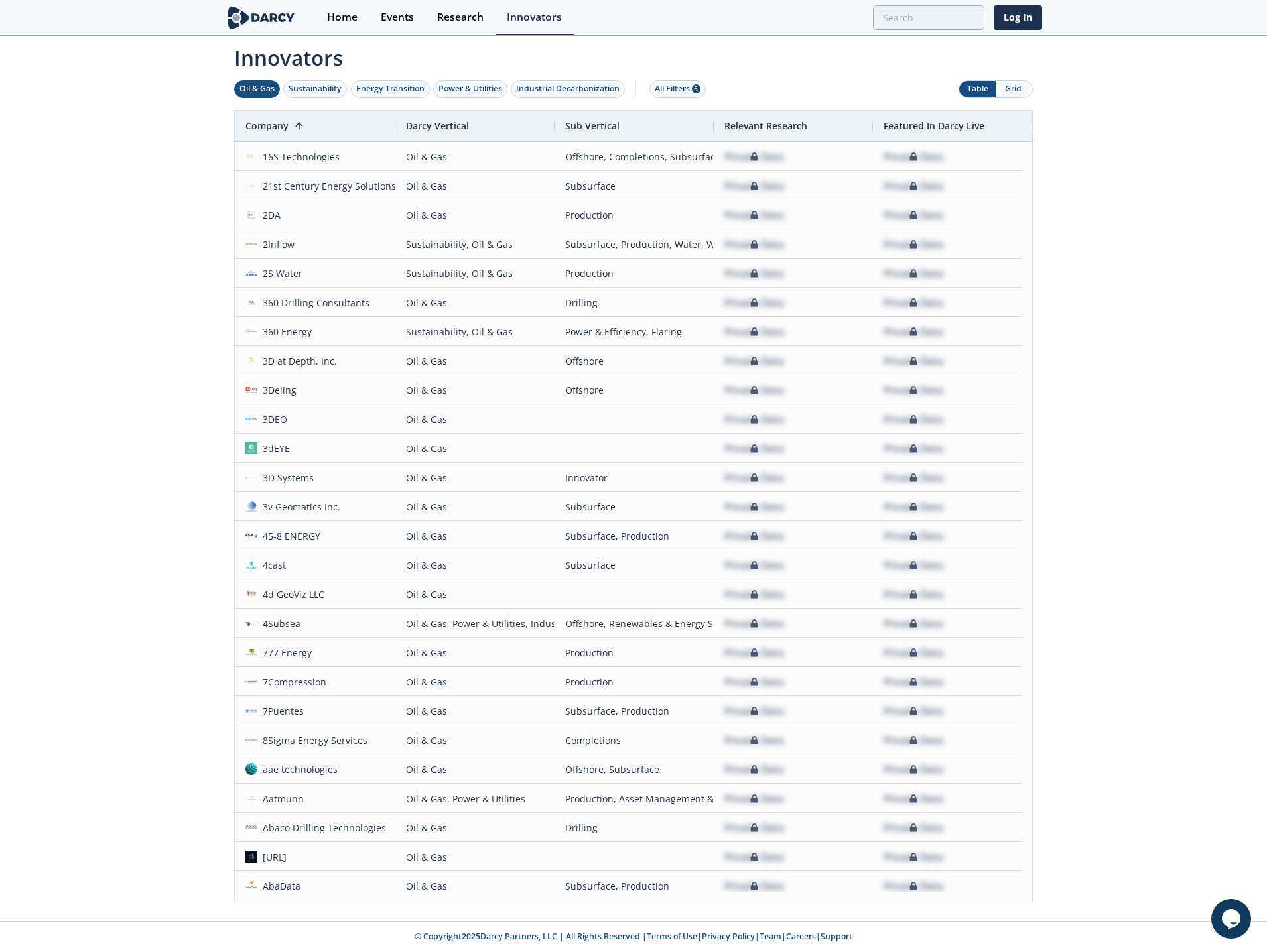
click at [251, 10] on img at bounding box center [261, 18] width 73 height 24
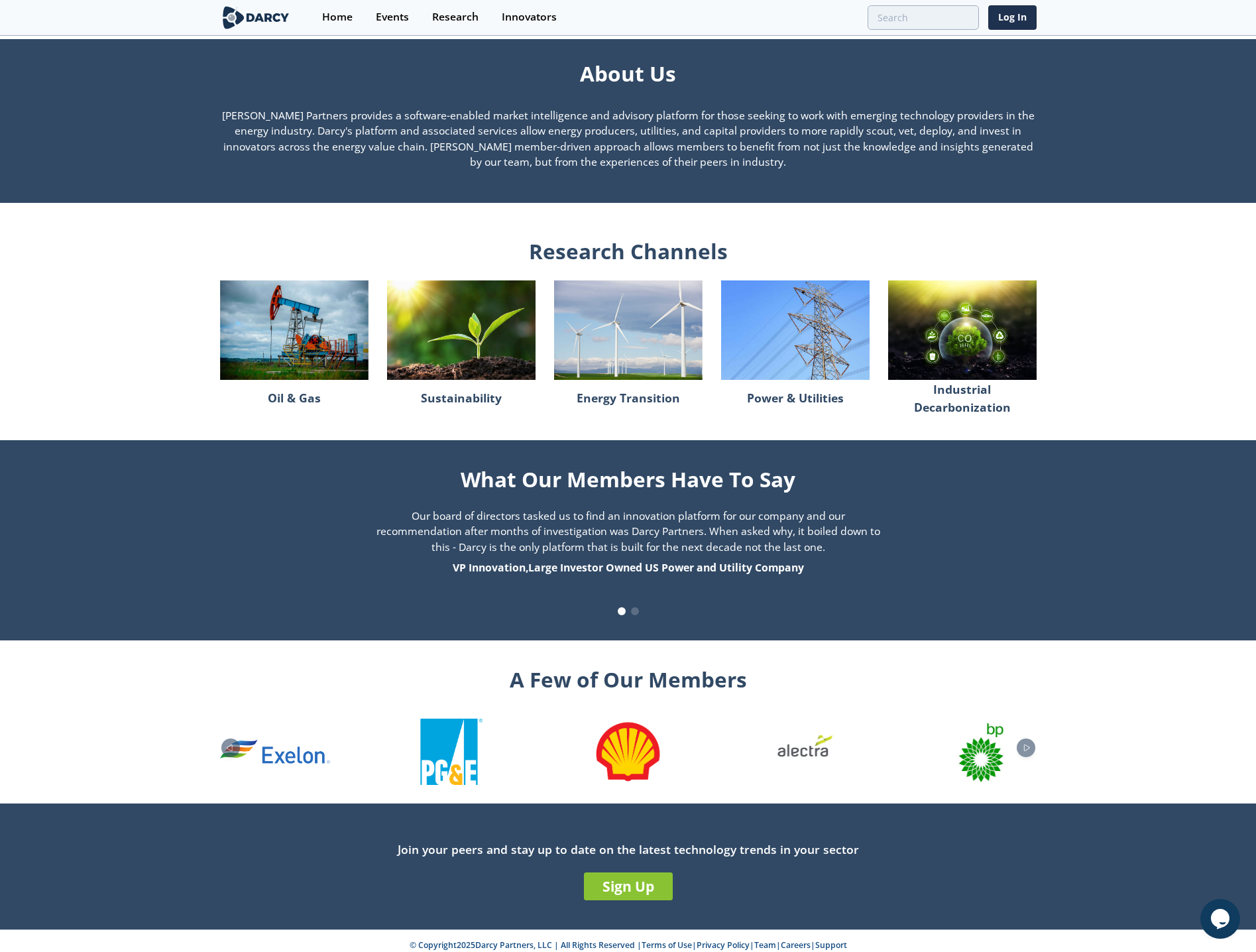
scroll to position [949, 0]
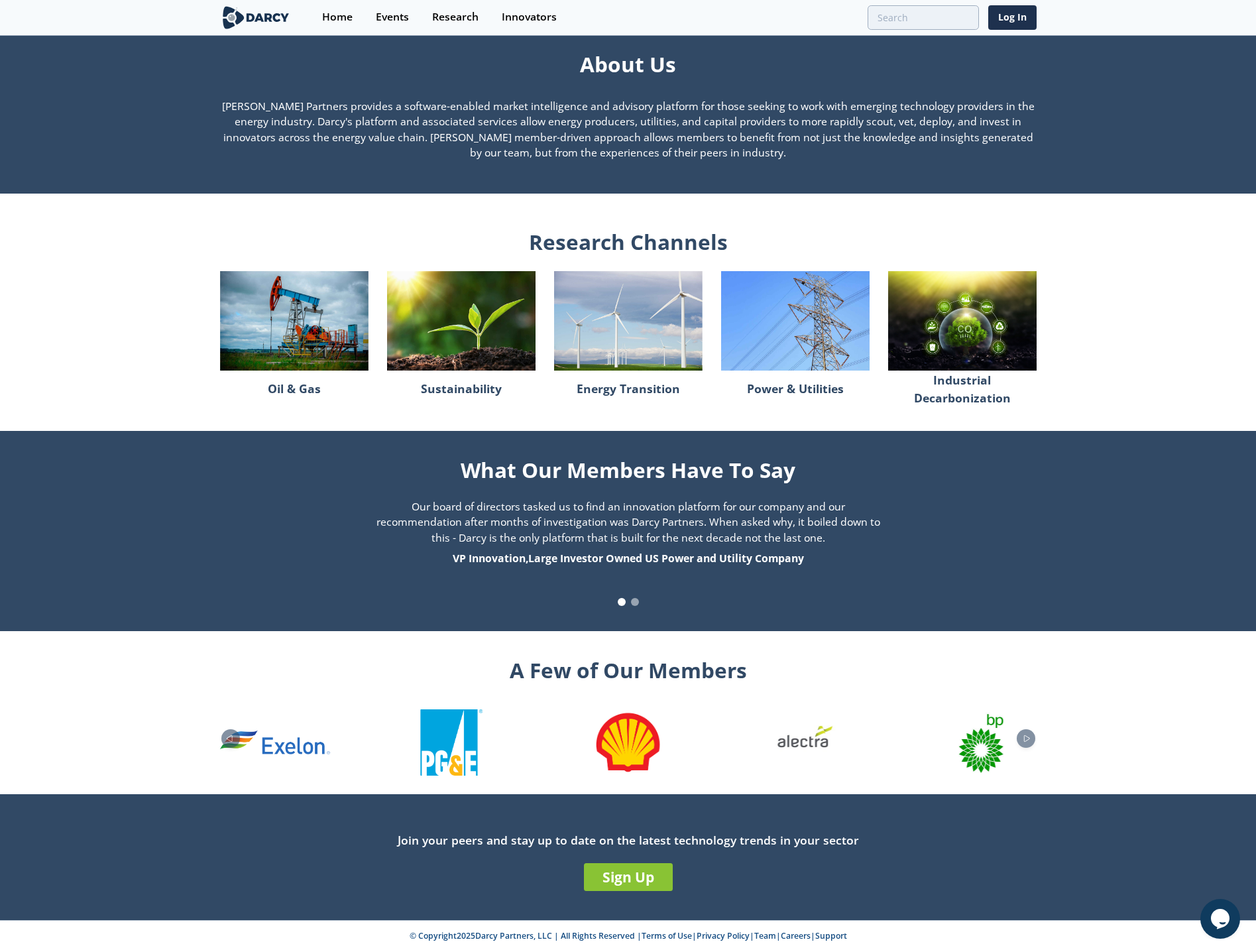
click at [635, 601] on span at bounding box center [635, 602] width 8 height 8
